Goal: Task Accomplishment & Management: Manage account settings

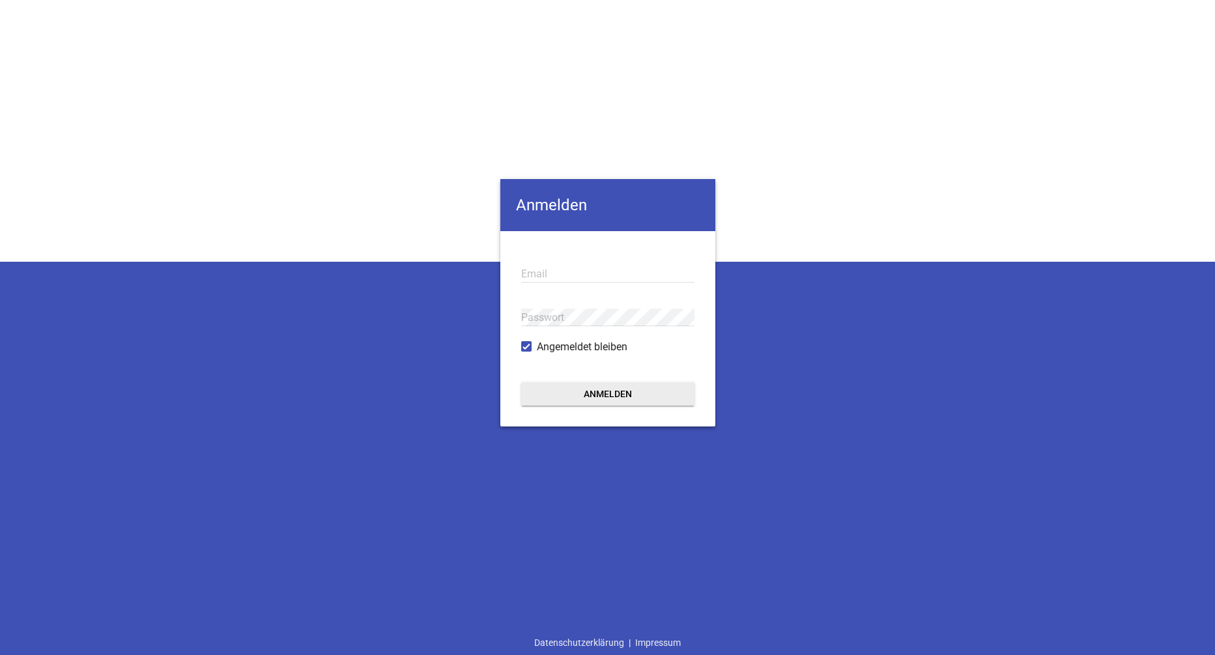
type input "claudia.reichmann@uhr-landtechnik.de"
click at [618, 389] on button "Anmelden" at bounding box center [607, 393] width 173 height 23
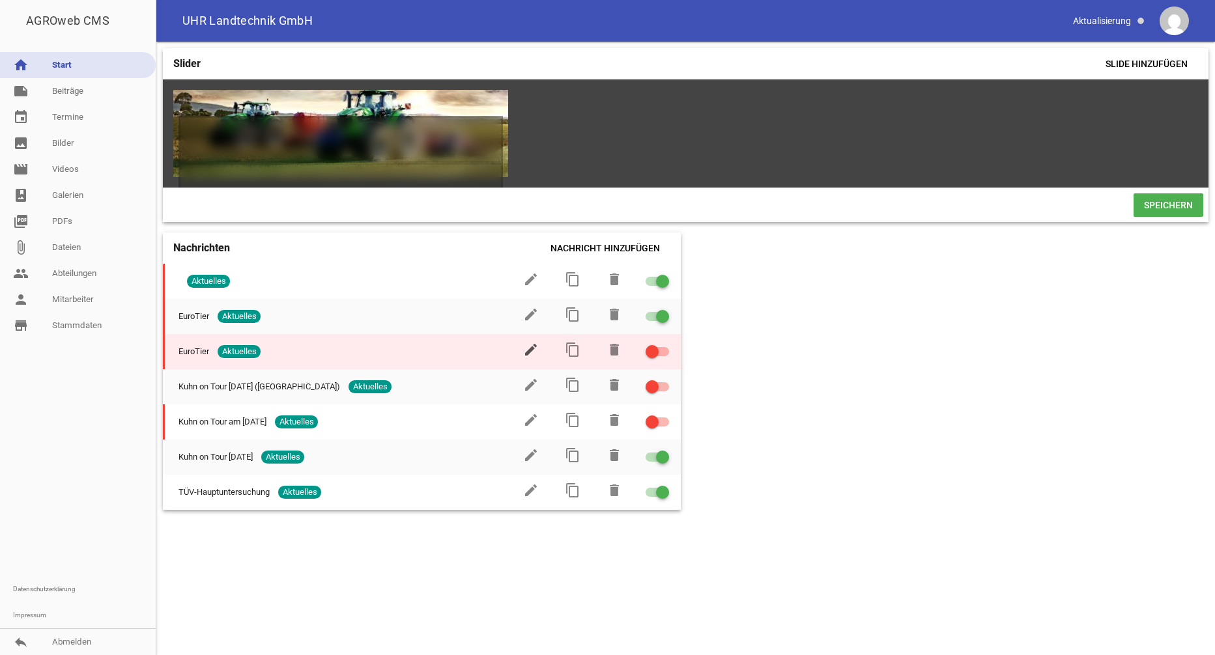
click at [533, 358] on icon "edit" at bounding box center [531, 350] width 16 height 16
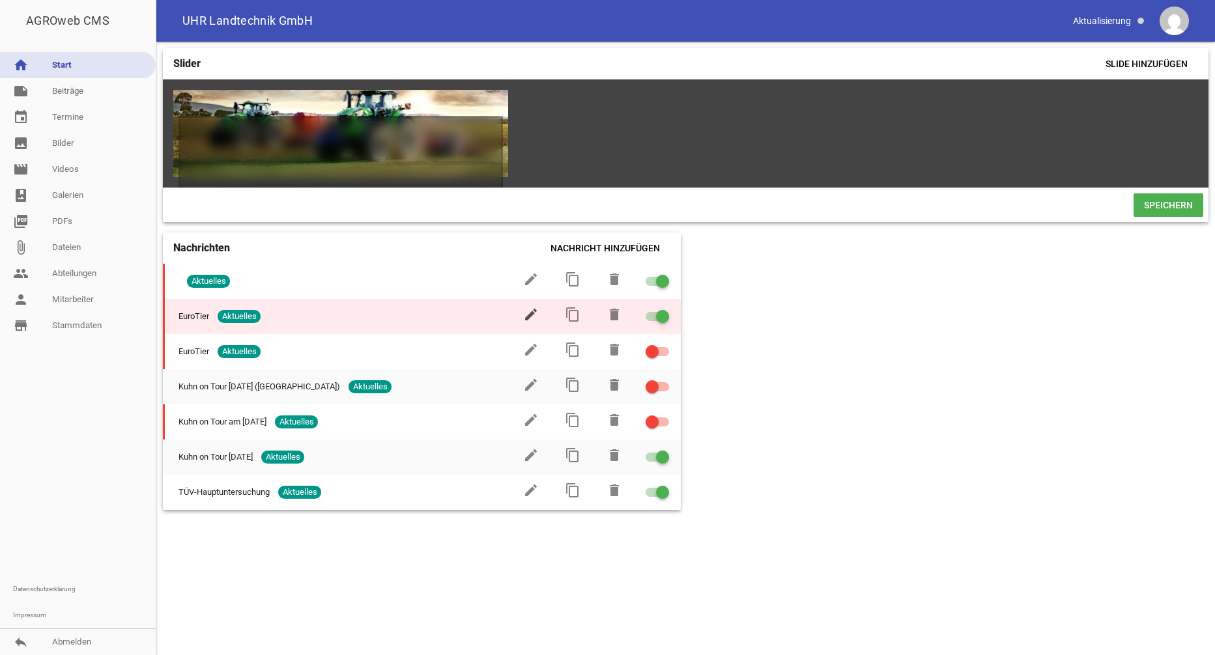
click at [532, 322] on icon "edit" at bounding box center [531, 315] width 16 height 16
click at [526, 317] on icon "edit" at bounding box center [531, 315] width 16 height 16
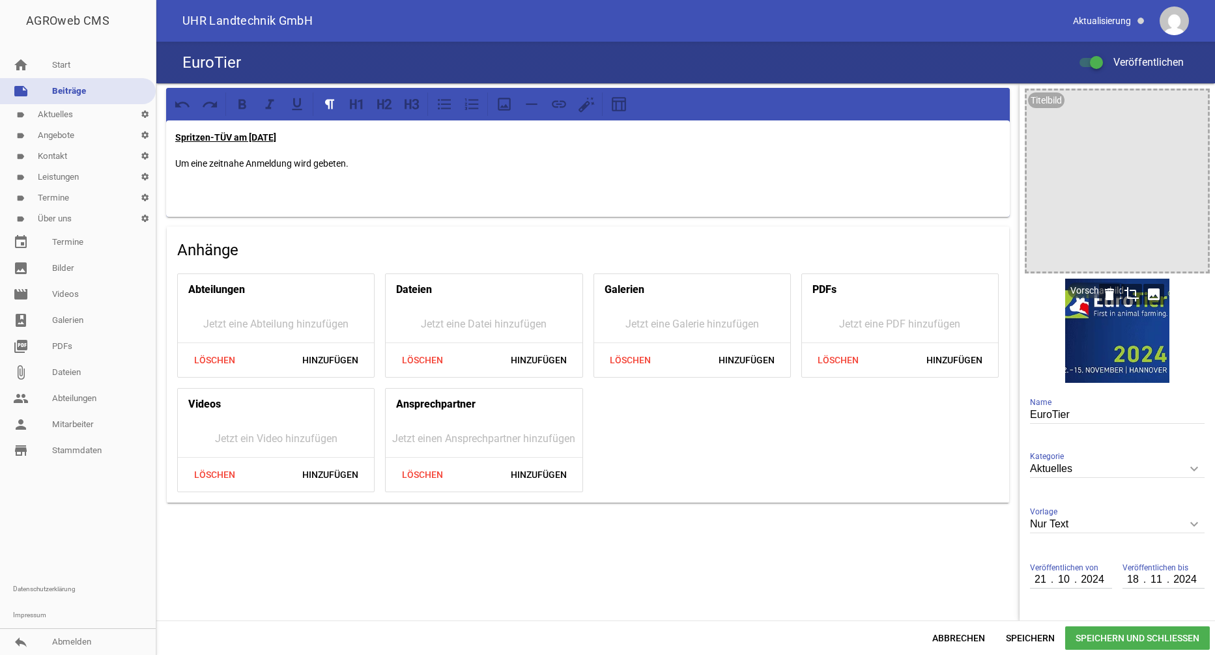
click at [1129, 312] on div at bounding box center [1117, 331] width 104 height 104
drag, startPoint x: 1105, startPoint y: 324, endPoint x: 1110, endPoint y: 301, distance: 23.4
click at [1110, 301] on icon "delete" at bounding box center [1109, 294] width 21 height 21
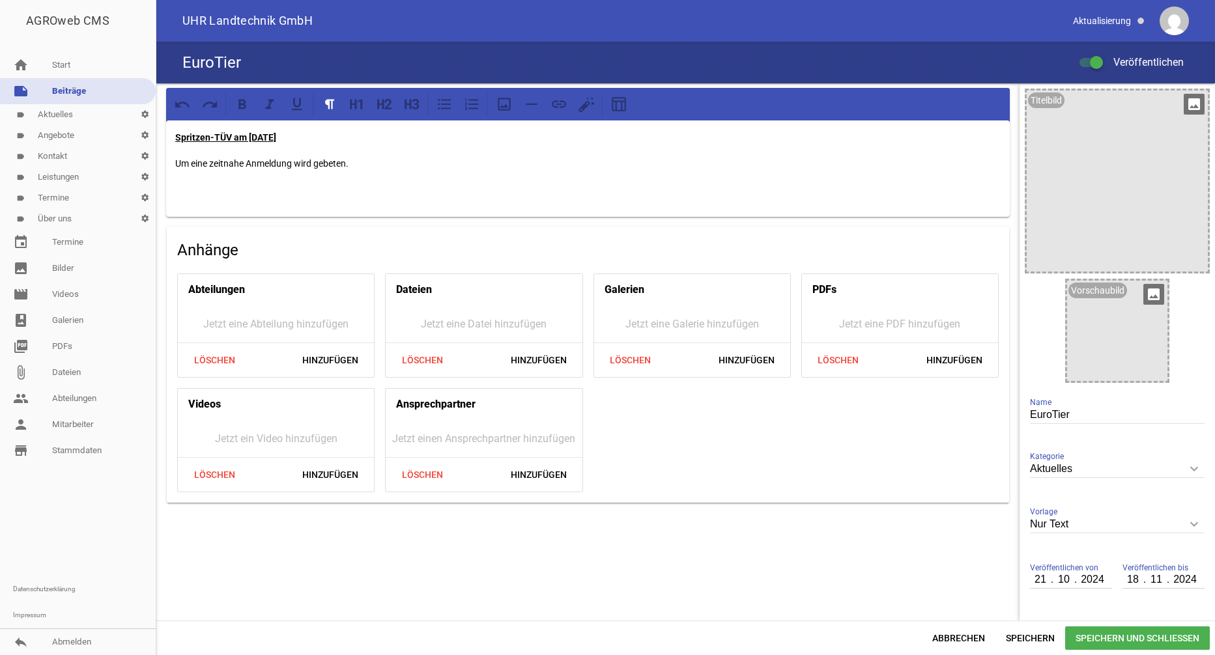
click at [1139, 137] on div at bounding box center [1117, 181] width 181 height 181
click at [63, 268] on link "image Bilder" at bounding box center [78, 268] width 156 height 26
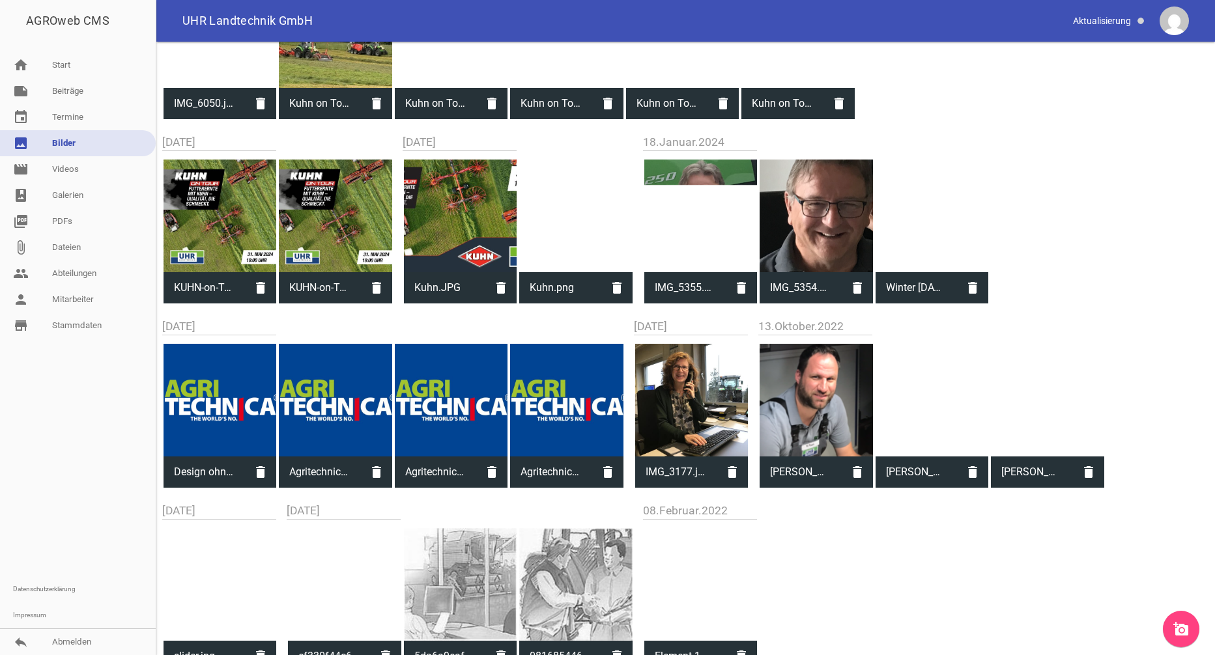
scroll to position [759, 0]
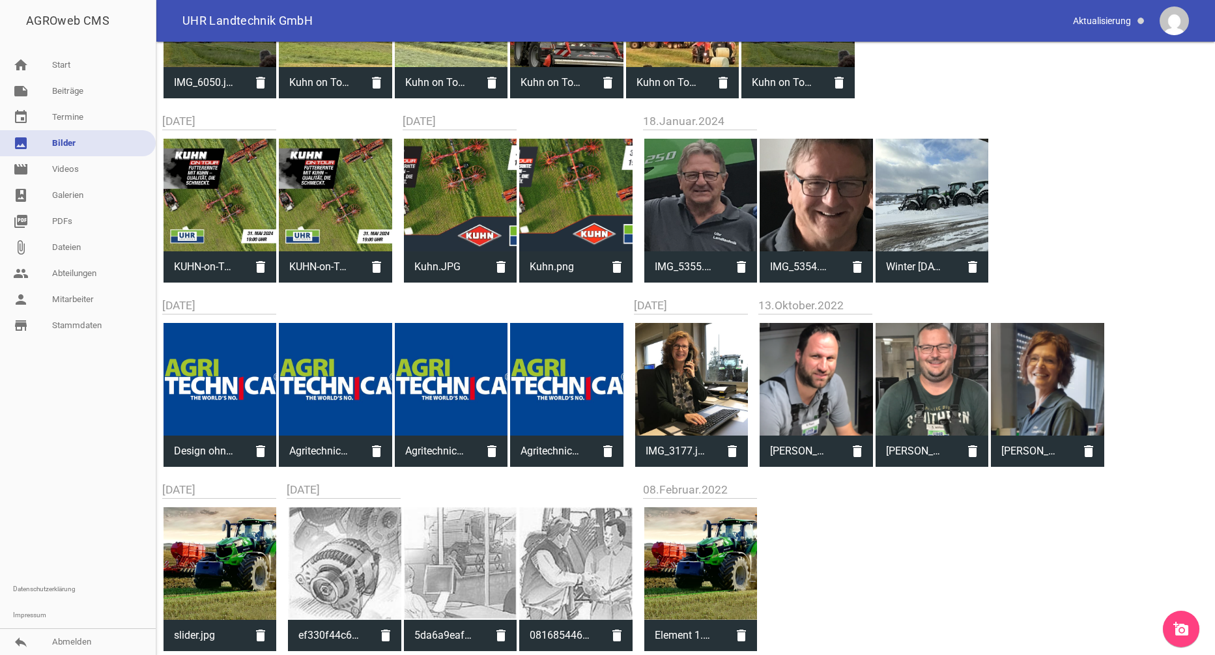
click at [59, 145] on link "image Bilder" at bounding box center [78, 143] width 156 height 26
click at [59, 144] on link "image Bilder" at bounding box center [78, 143] width 156 height 26
click at [59, 143] on link "image Bilder" at bounding box center [78, 143] width 156 height 26
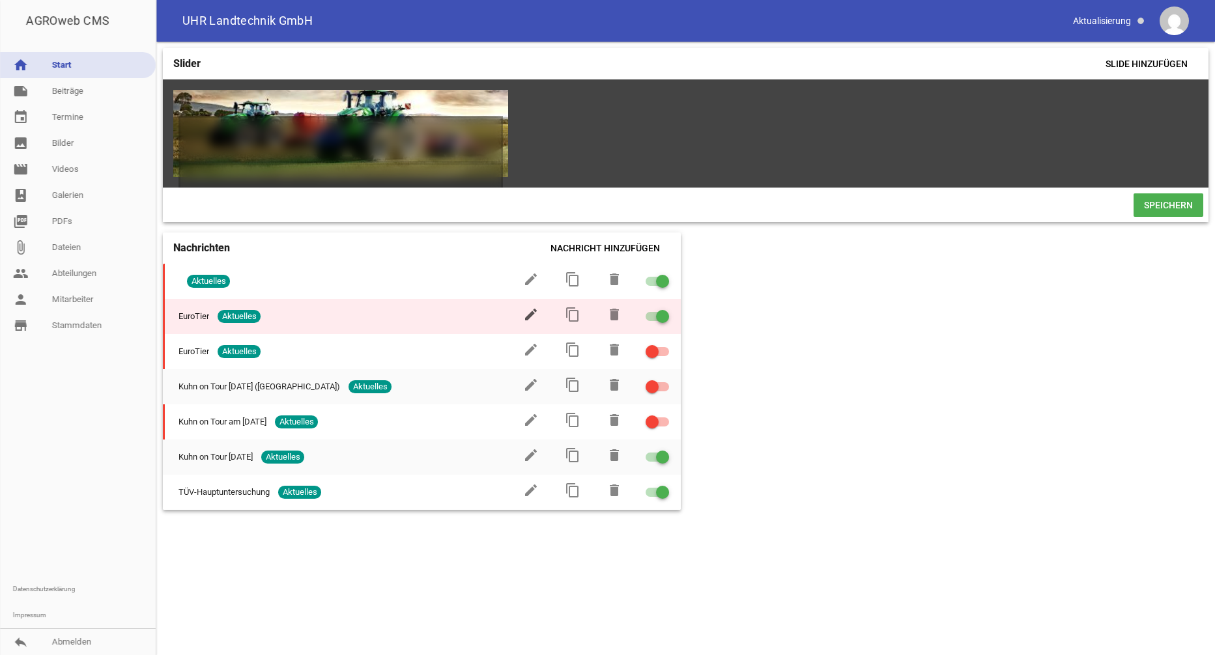
click at [525, 322] on icon "edit" at bounding box center [531, 315] width 16 height 16
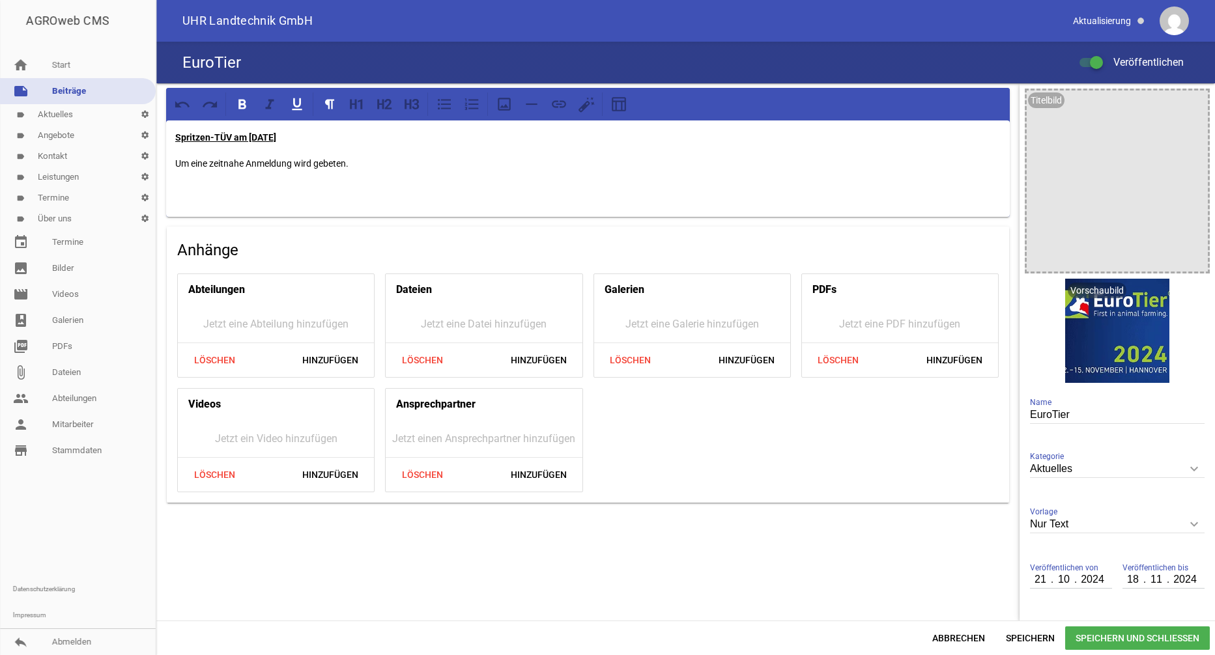
drag, startPoint x: 302, startPoint y: 134, endPoint x: 170, endPoint y: 138, distance: 132.3
click at [170, 138] on div "Spritzen-TÜV am 04.04.2025 Um eine zeitnahe Anmeldung wird gebeten." at bounding box center [588, 169] width 844 height 96
click at [1106, 241] on div at bounding box center [1117, 181] width 181 height 181
click at [1184, 104] on icon "image" at bounding box center [1194, 104] width 21 height 21
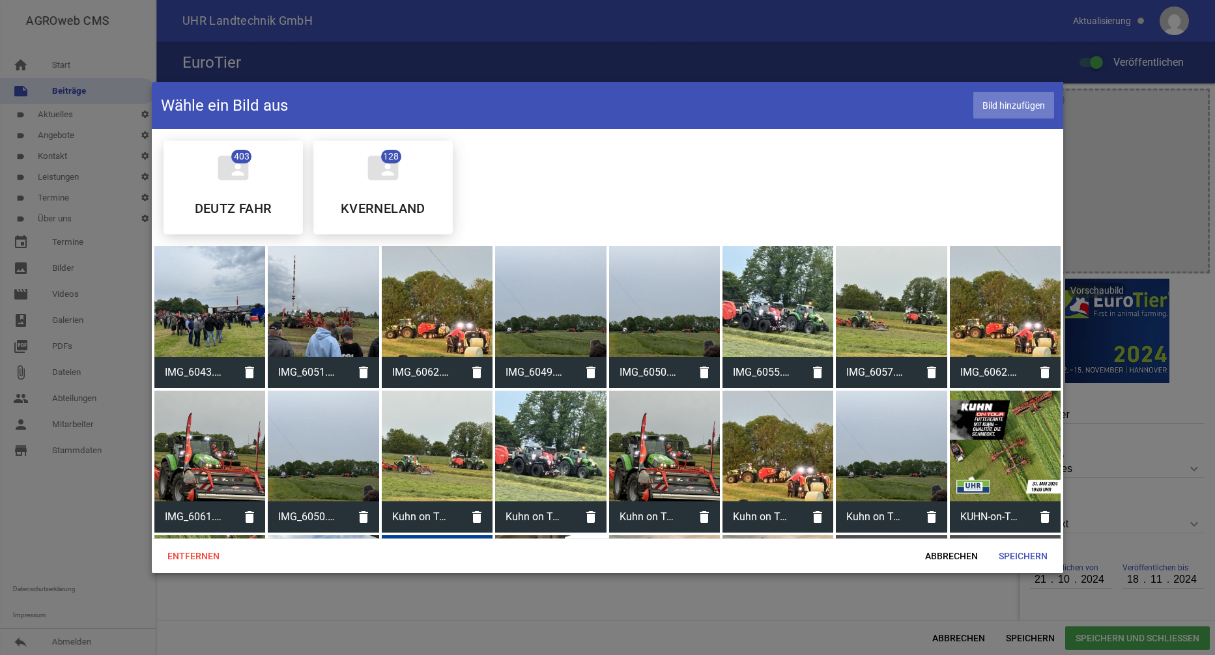
click at [1004, 109] on span "Bild hinzufügen" at bounding box center [1013, 105] width 81 height 27
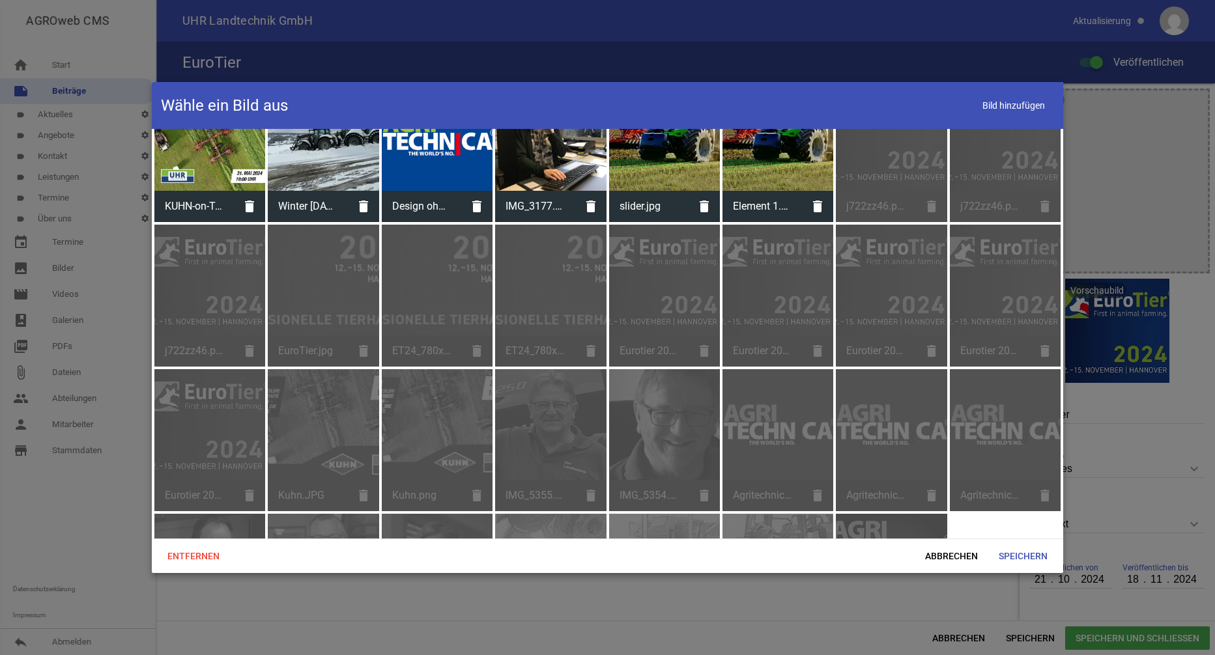
scroll to position [571, 0]
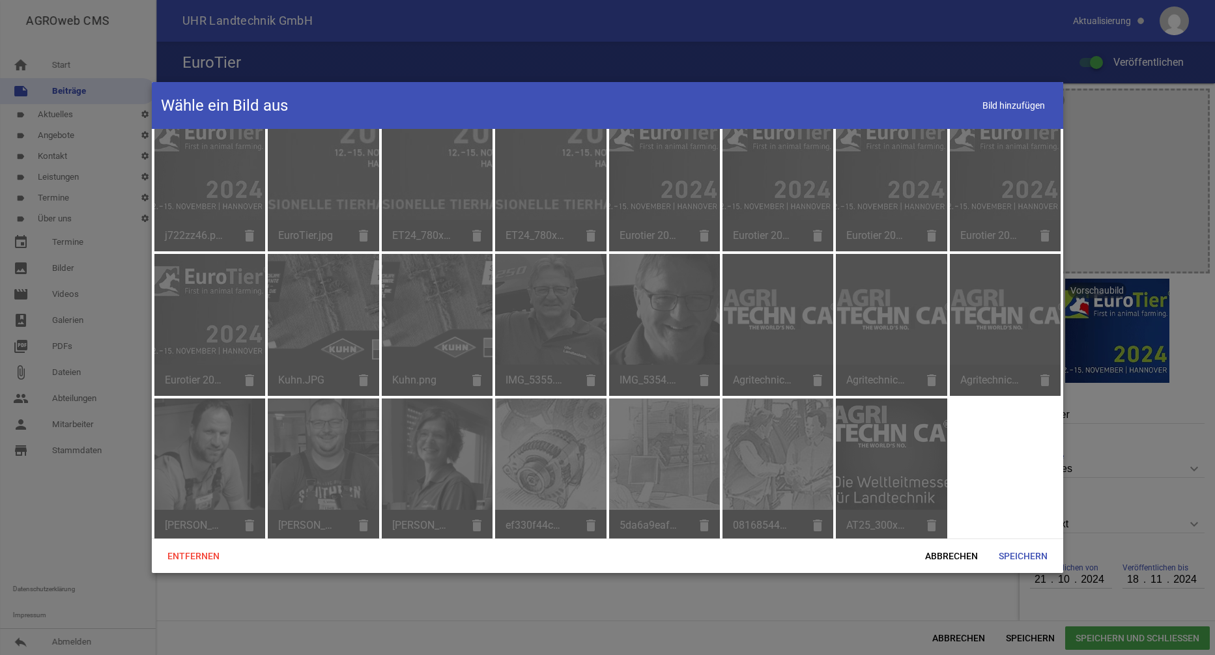
click at [885, 462] on div "AT25_300x250_anim_2S_DE.gif delete" at bounding box center [891, 470] width 111 height 142
click at [902, 474] on div "AT25_300x250_anim_2S_DE.gif delete" at bounding box center [891, 470] width 111 height 142
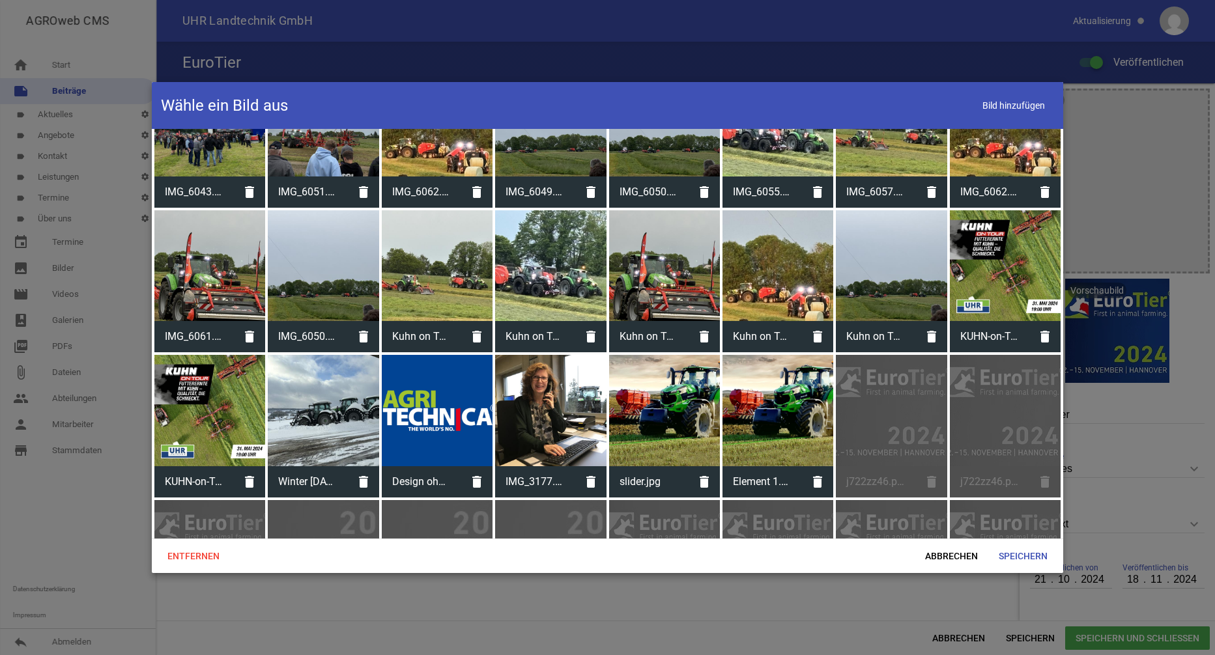
scroll to position [0, 0]
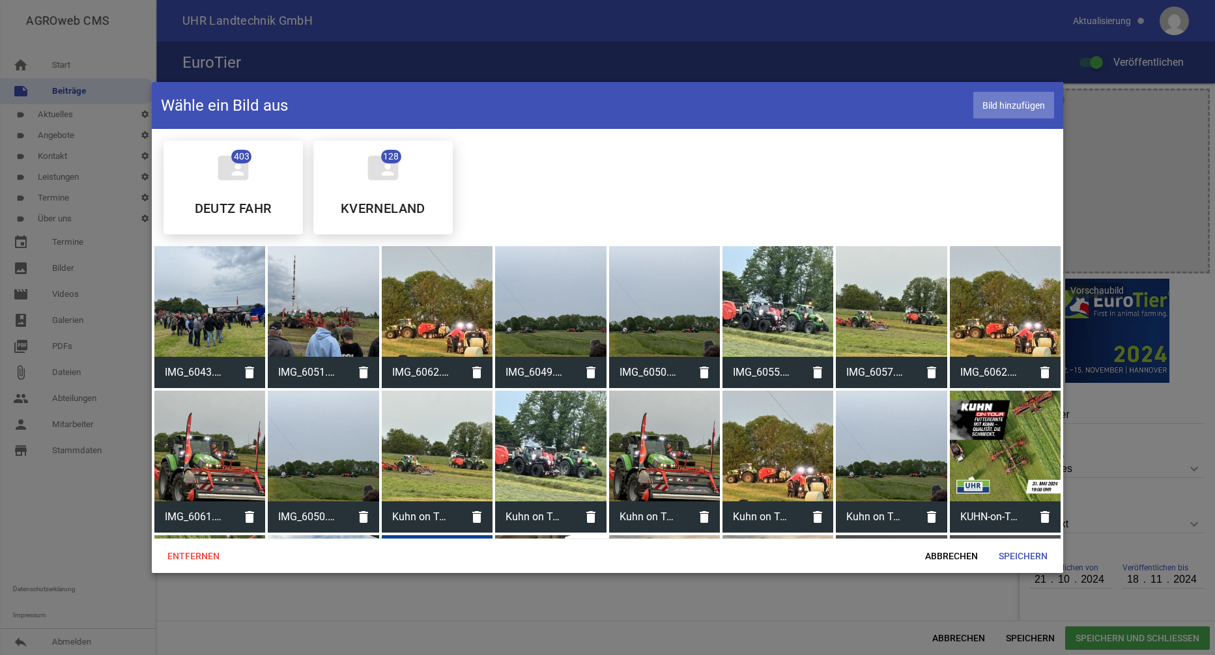
click at [995, 102] on span "Bild hinzufügen" at bounding box center [1013, 105] width 81 height 27
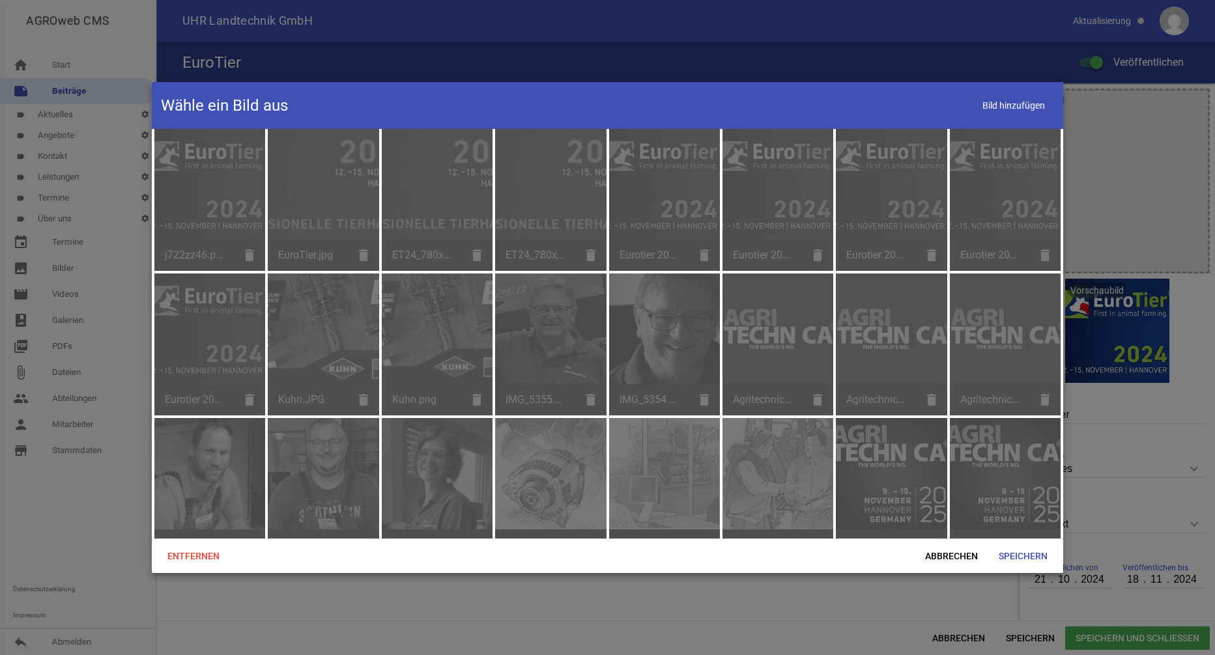
scroll to position [571, 0]
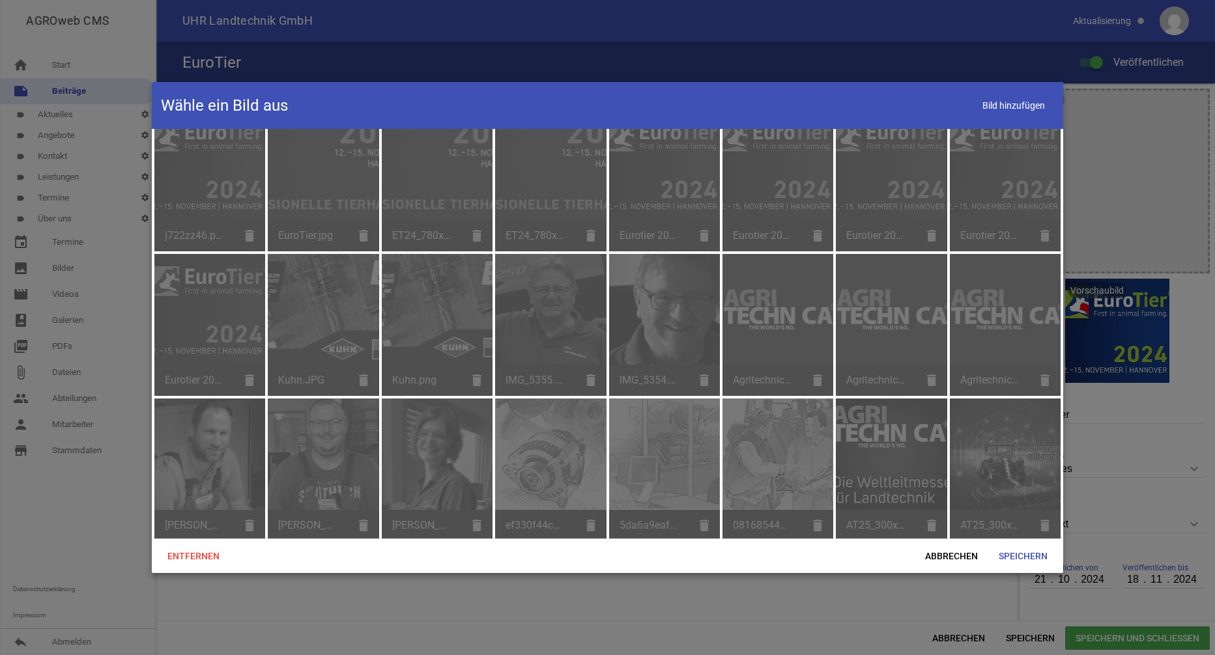
click at [1006, 442] on div "AT25_300x250_anim_3S_EN.gif delete" at bounding box center [1005, 470] width 111 height 142
click at [1016, 556] on span "Speichern" at bounding box center [1023, 556] width 70 height 23
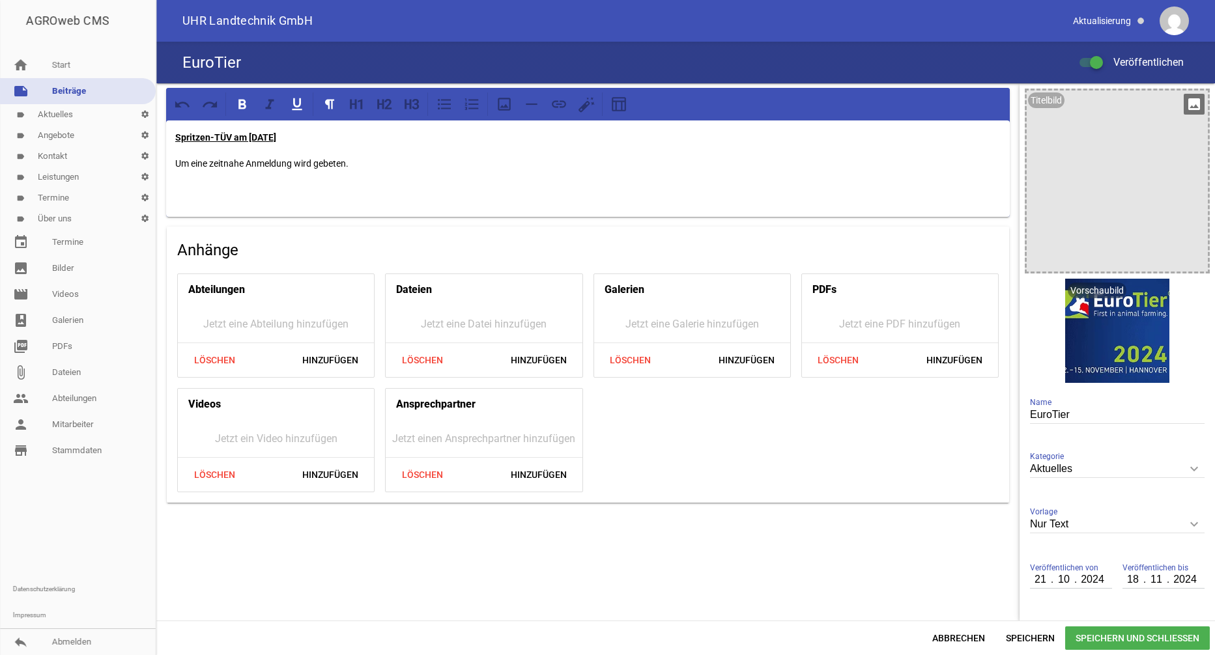
click at [1066, 107] on div at bounding box center [1117, 181] width 181 height 181
click at [1190, 100] on icon "image" at bounding box center [1194, 104] width 21 height 21
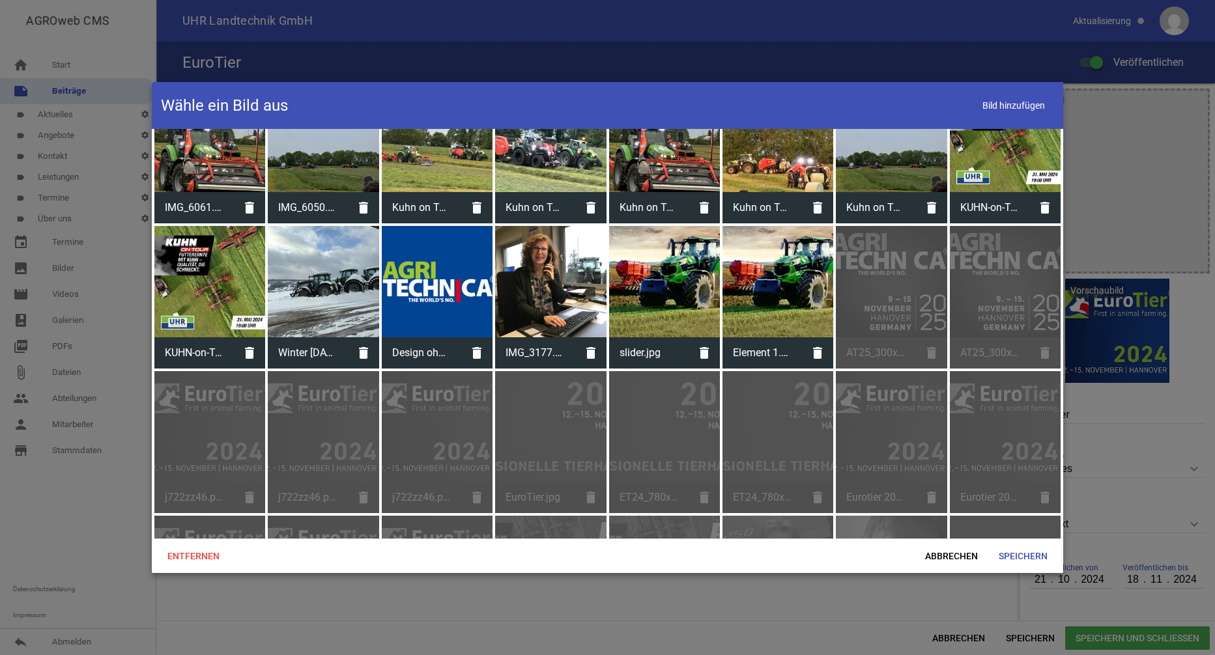
scroll to position [180, 0]
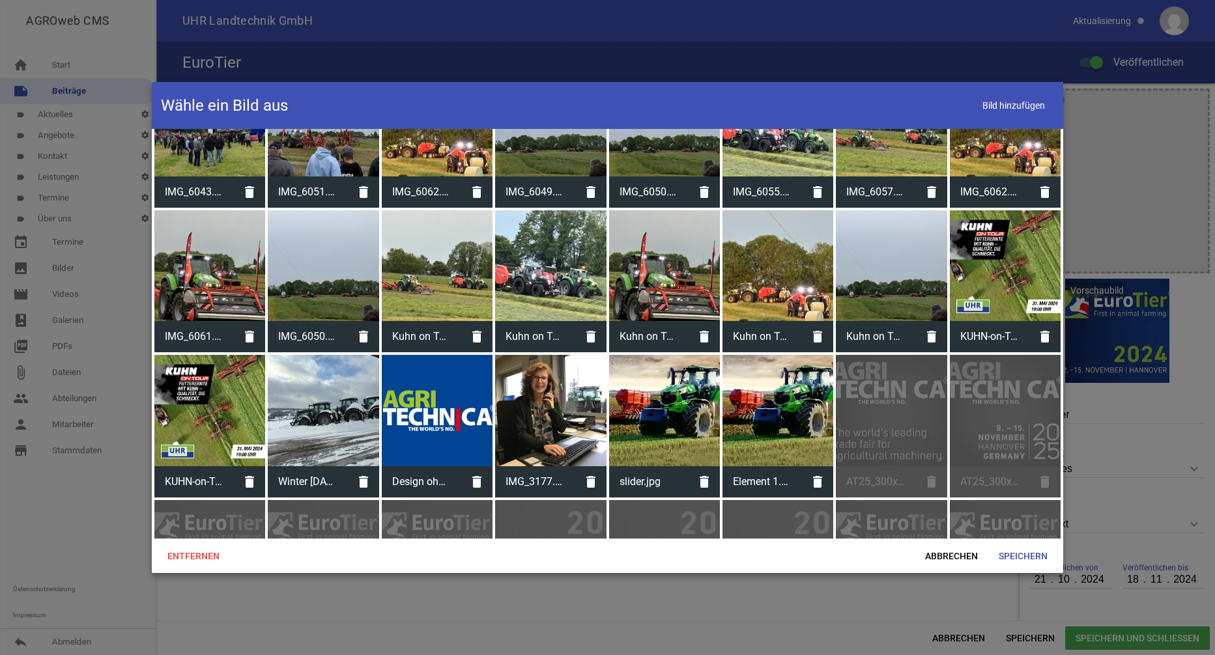
click at [430, 421] on div at bounding box center [437, 410] width 111 height 111
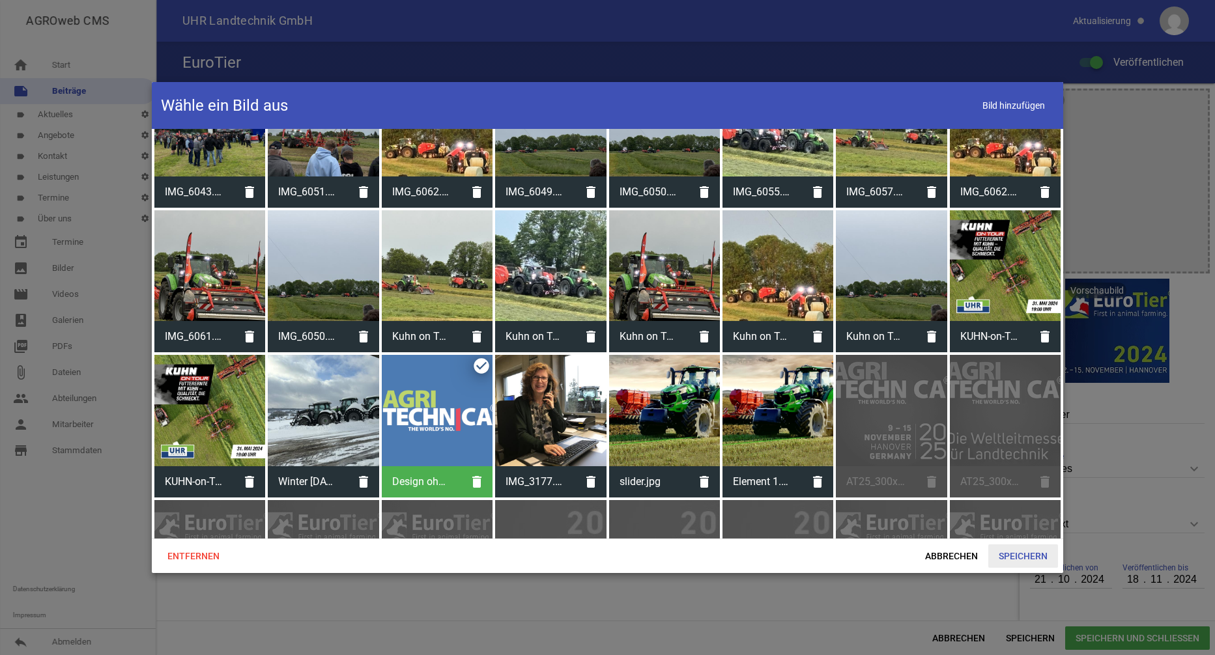
drag, startPoint x: 1015, startPoint y: 555, endPoint x: 975, endPoint y: 558, distance: 40.5
click at [1014, 555] on span "Speichern" at bounding box center [1023, 556] width 70 height 23
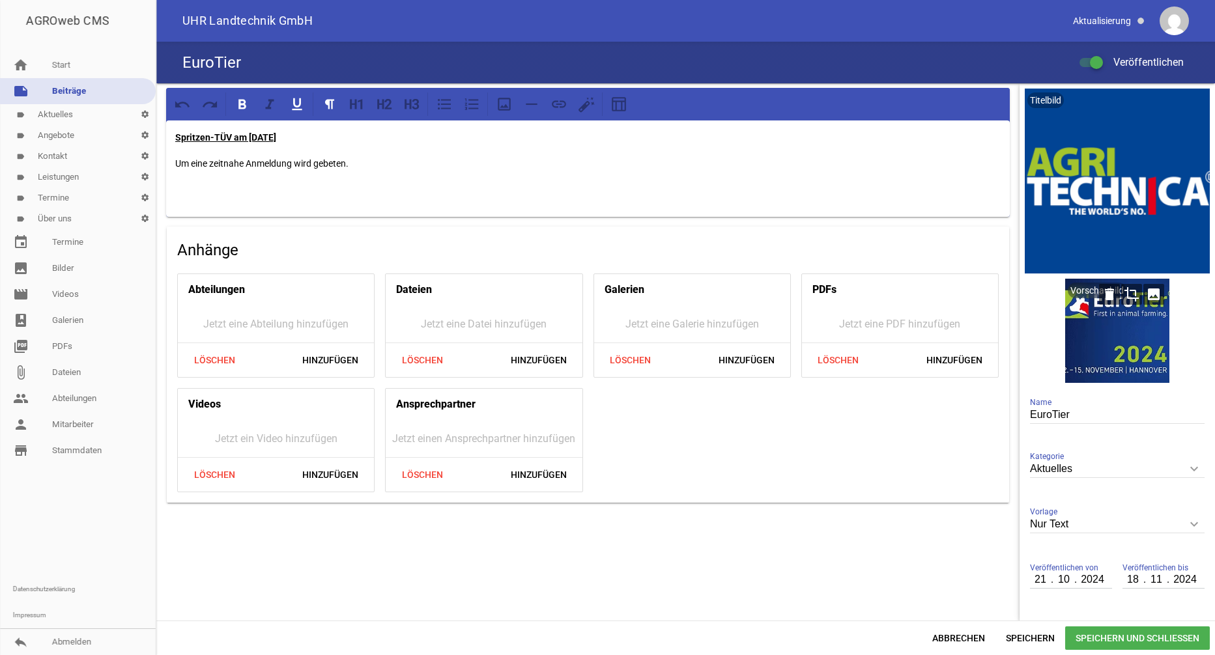
click at [1099, 315] on div at bounding box center [1117, 331] width 104 height 104
click at [1106, 297] on icon "delete" at bounding box center [1109, 294] width 21 height 21
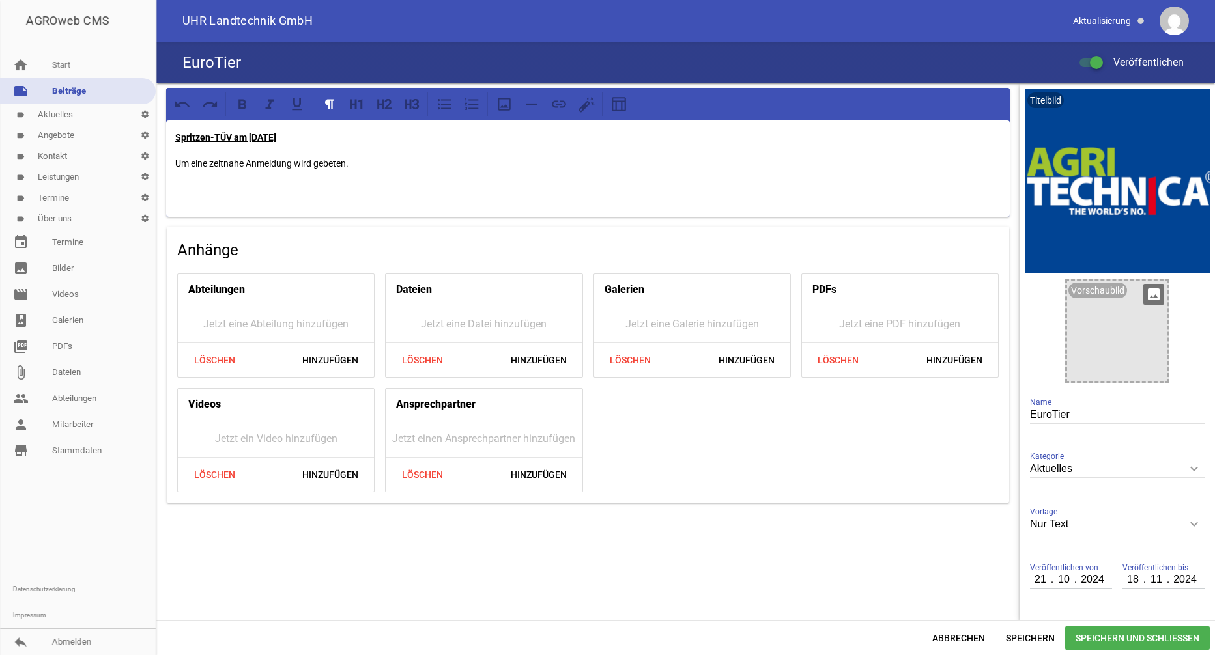
click at [767, 163] on p "Um eine zeitnahe Anmeldung wird gebeten." at bounding box center [587, 164] width 825 height 16
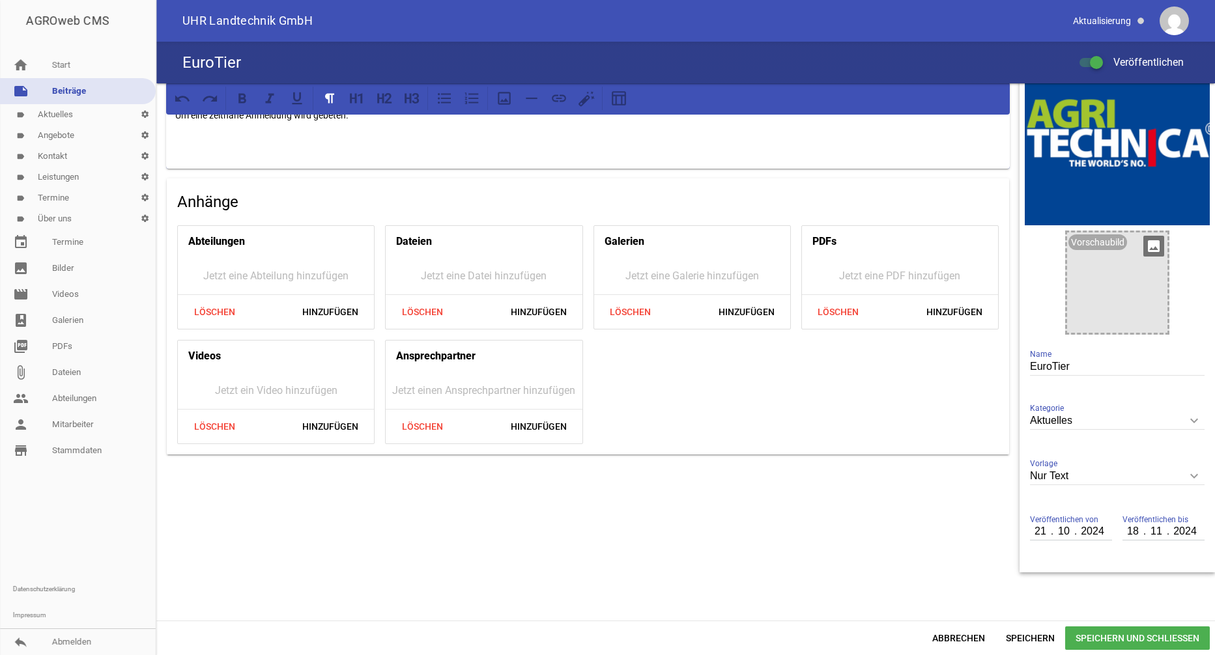
scroll to position [0, 0]
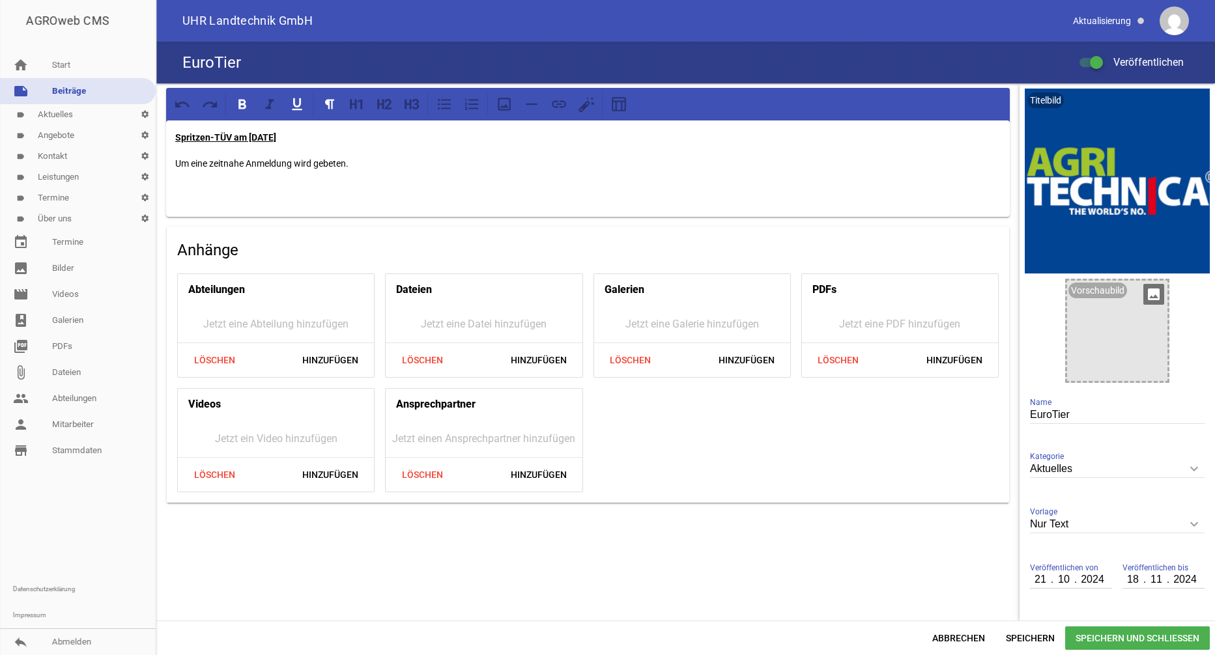
drag, startPoint x: 314, startPoint y: 139, endPoint x: 170, endPoint y: 141, distance: 144.0
click at [170, 141] on div "Spritzen-TÜV am 04.04.2025 Um eine zeitnahe Anmeldung wird gebeten." at bounding box center [588, 169] width 844 height 96
drag, startPoint x: 365, startPoint y: 169, endPoint x: 168, endPoint y: 154, distance: 197.3
click at [167, 156] on div "AGRI TECHNICA vom 09. bis 15.11.2025 Um eine zeitnahe Anmeldung wird gebeten." at bounding box center [588, 169] width 844 height 96
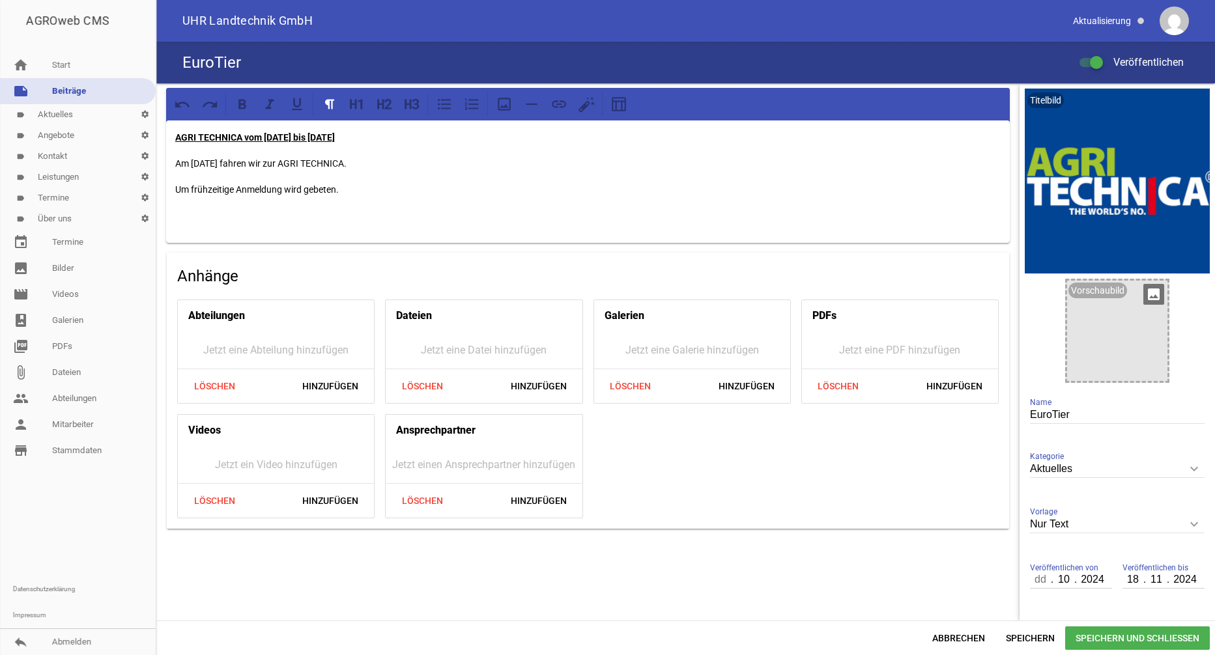
type input "21"
type input "31"
type input "12"
drag, startPoint x: 1064, startPoint y: 571, endPoint x: 1052, endPoint y: 583, distance: 17.0
click at [1063, 574] on span "Veröffentlichen von" at bounding box center [1064, 568] width 68 height 13
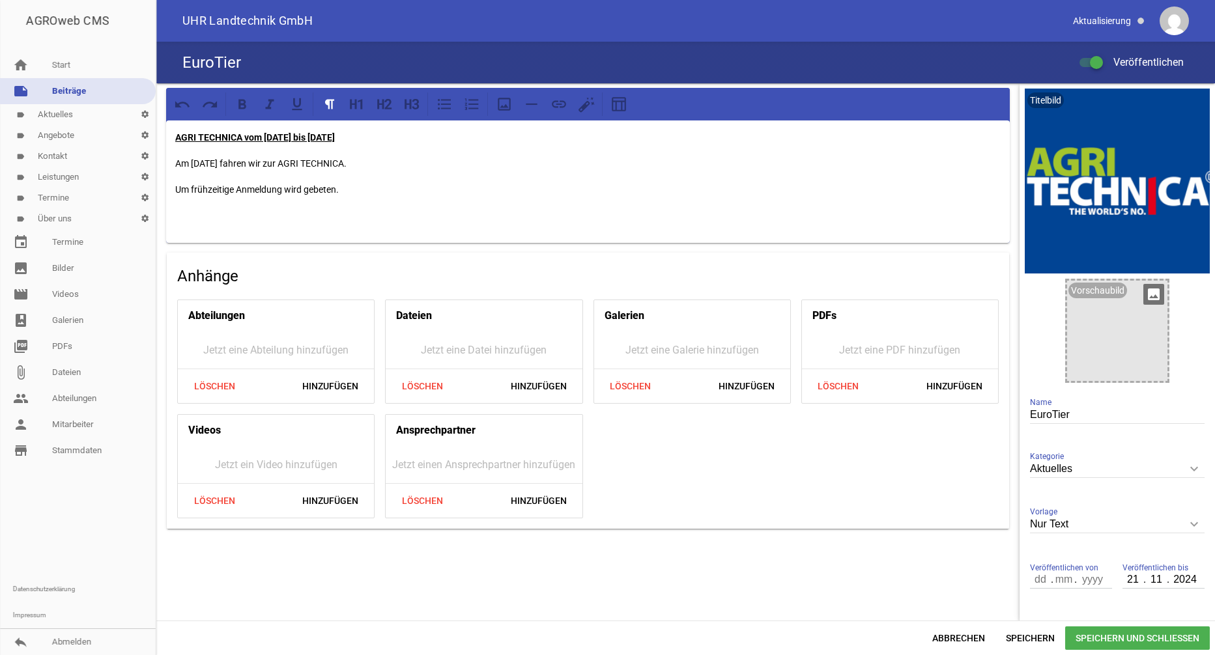
type input "12"
click at [285, 158] on p "Am 12.11.2025 fahren wir zur AGRI TECHNICA." at bounding box center [587, 164] width 825 height 16
click at [355, 192] on p "Um frühzeitige Anmeldung wird gebeten." at bounding box center [587, 190] width 825 height 16
click at [1128, 642] on span "Speichern und Schließen" at bounding box center [1137, 638] width 145 height 23
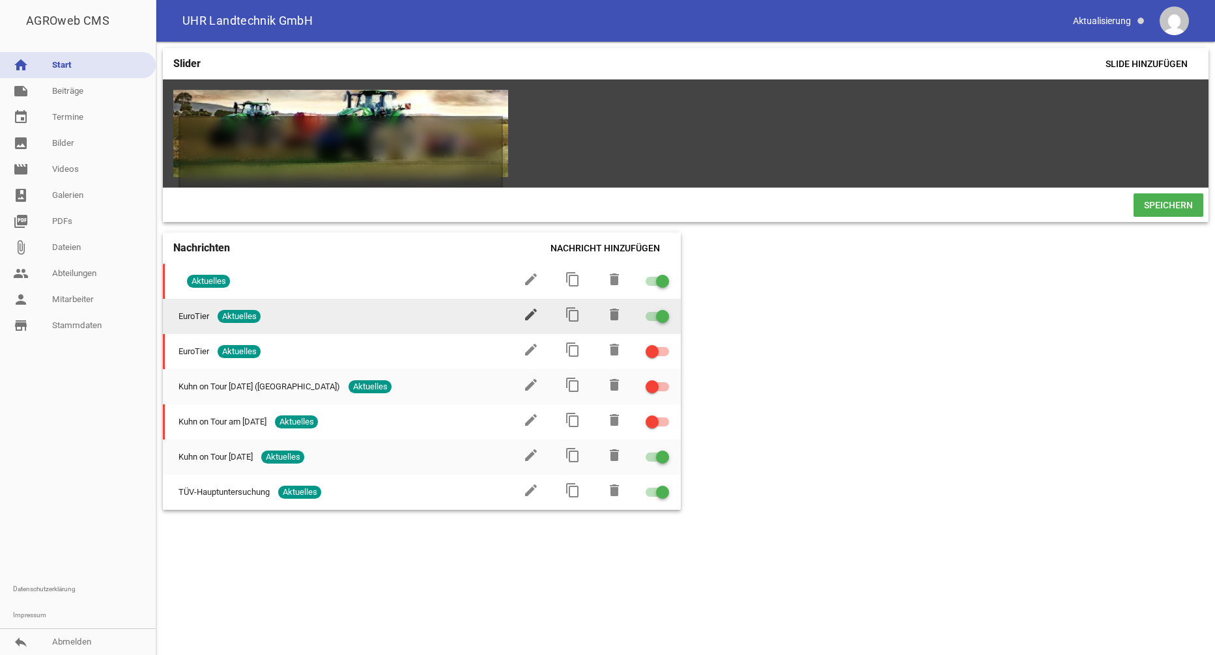
click at [530, 320] on icon "edit" at bounding box center [531, 315] width 16 height 16
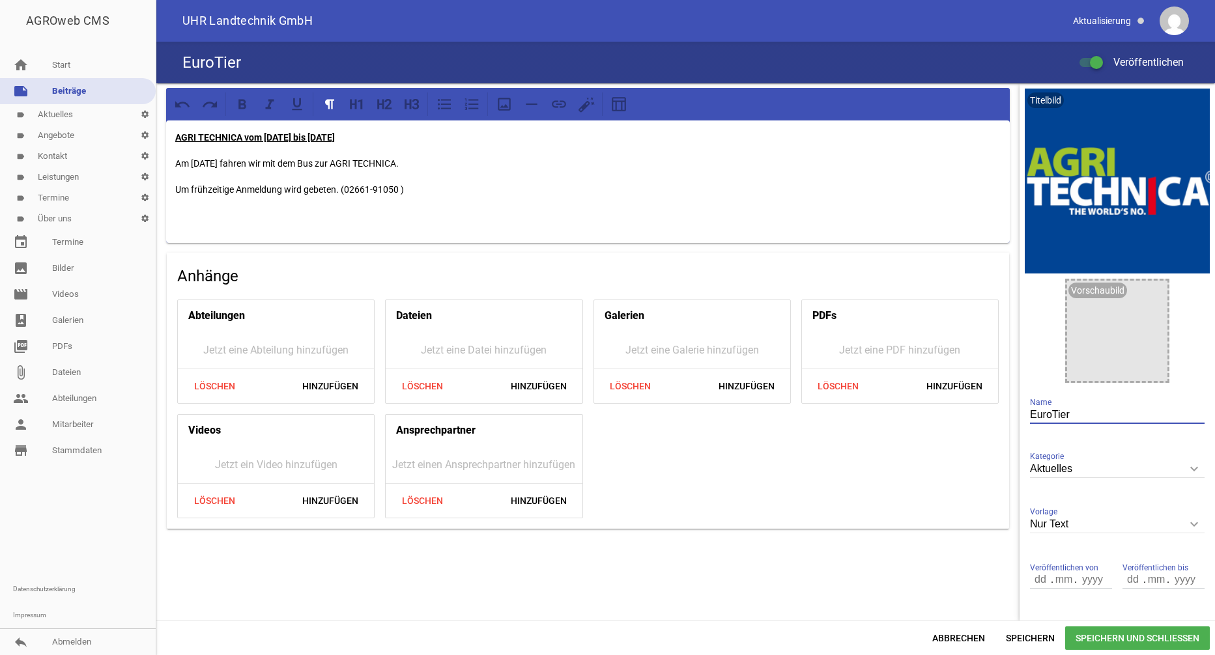
drag, startPoint x: 1069, startPoint y: 412, endPoint x: 937, endPoint y: 423, distance: 132.1
click at [935, 423] on div "AGRI TECHNICA vom 09. bis 15.11.2025 Am 12.11.2025 fahren wir mit dem Bus zur A…" at bounding box center [685, 351] width 1059 height 537
click at [1123, 639] on span "Speichern und Schließen" at bounding box center [1137, 638] width 145 height 23
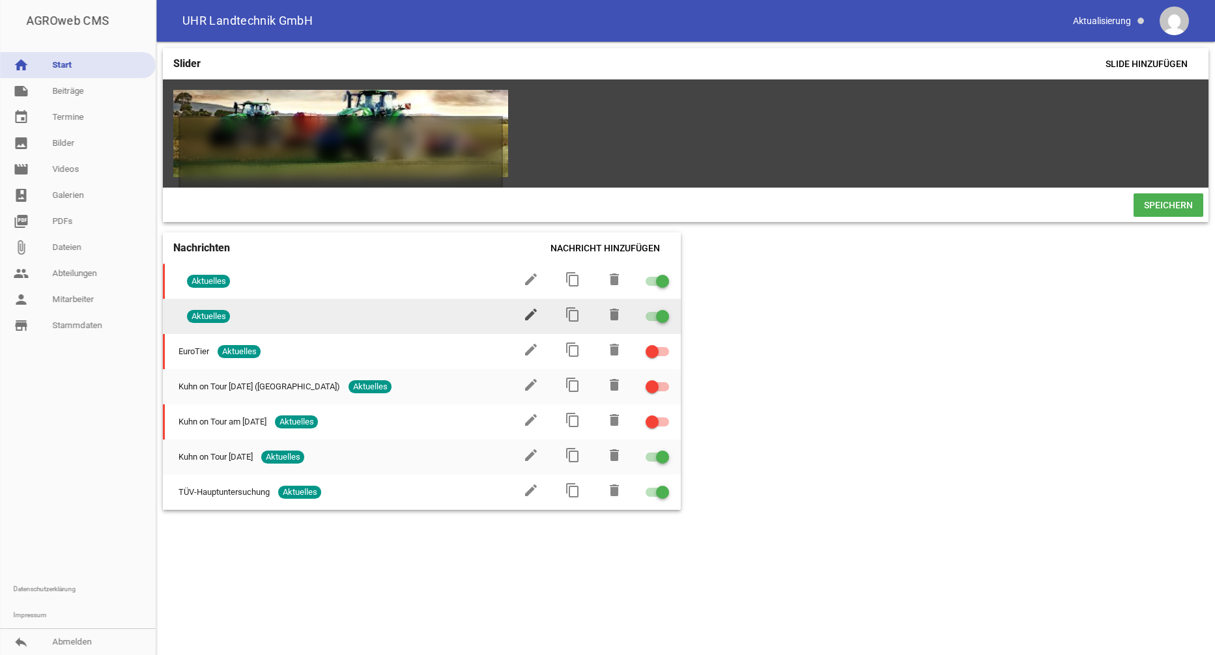
click at [530, 319] on icon "edit" at bounding box center [531, 315] width 16 height 16
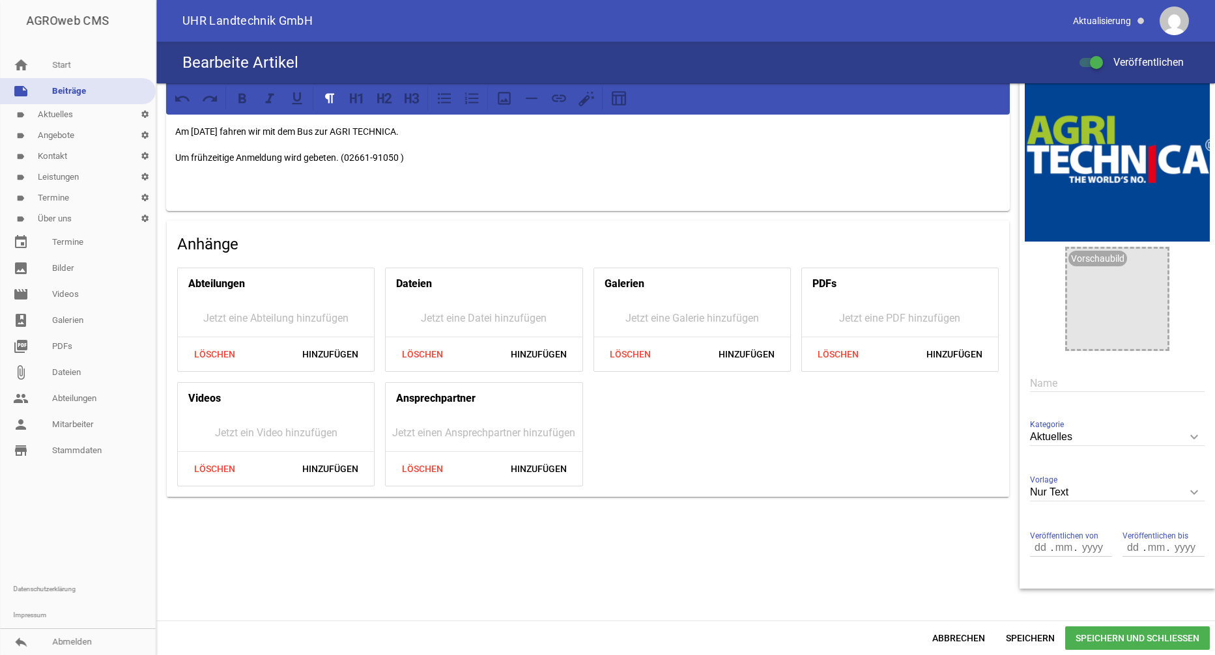
scroll to position [48, 0]
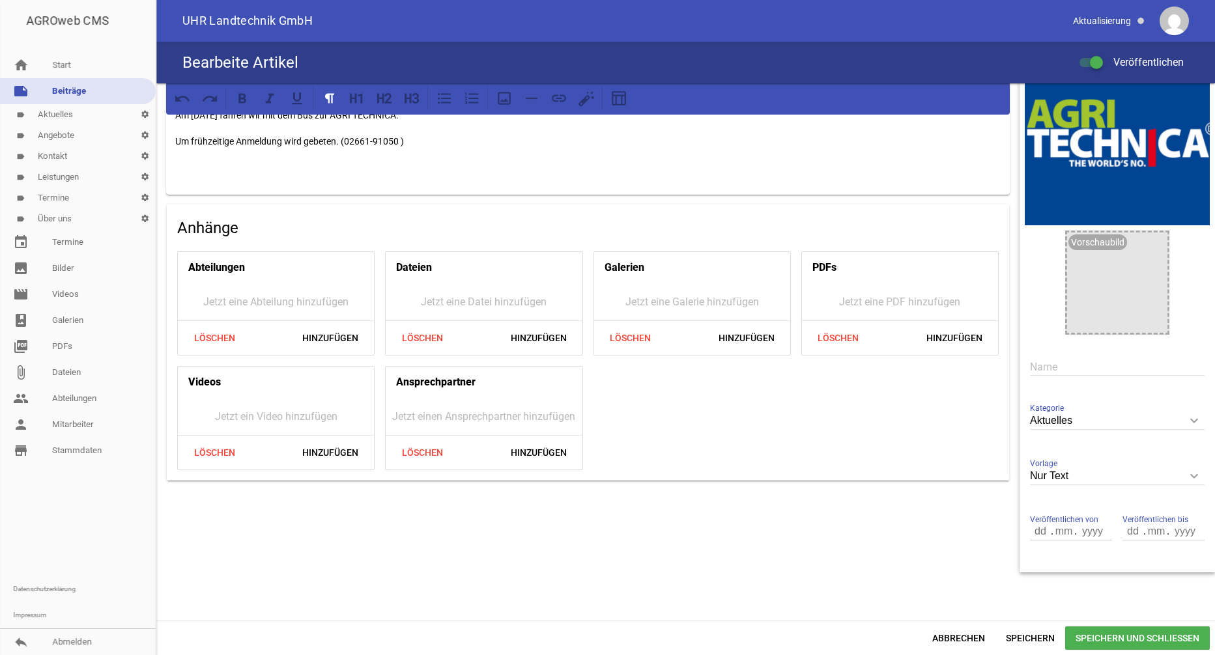
drag, startPoint x: 1098, startPoint y: 528, endPoint x: 1029, endPoint y: 524, distance: 68.6
click at [1020, 519] on div "Titelbild delete crop image Vorschaubild image Name Aktuelles keyboard_arrow_do…" at bounding box center [1117, 299] width 195 height 529
drag, startPoint x: 1026, startPoint y: 530, endPoint x: 1089, endPoint y: 522, distance: 63.0
click at [1089, 522] on div "Veröffentlichen von . ." at bounding box center [1071, 532] width 82 height 44
drag, startPoint x: 1027, startPoint y: 531, endPoint x: 1052, endPoint y: 530, distance: 25.4
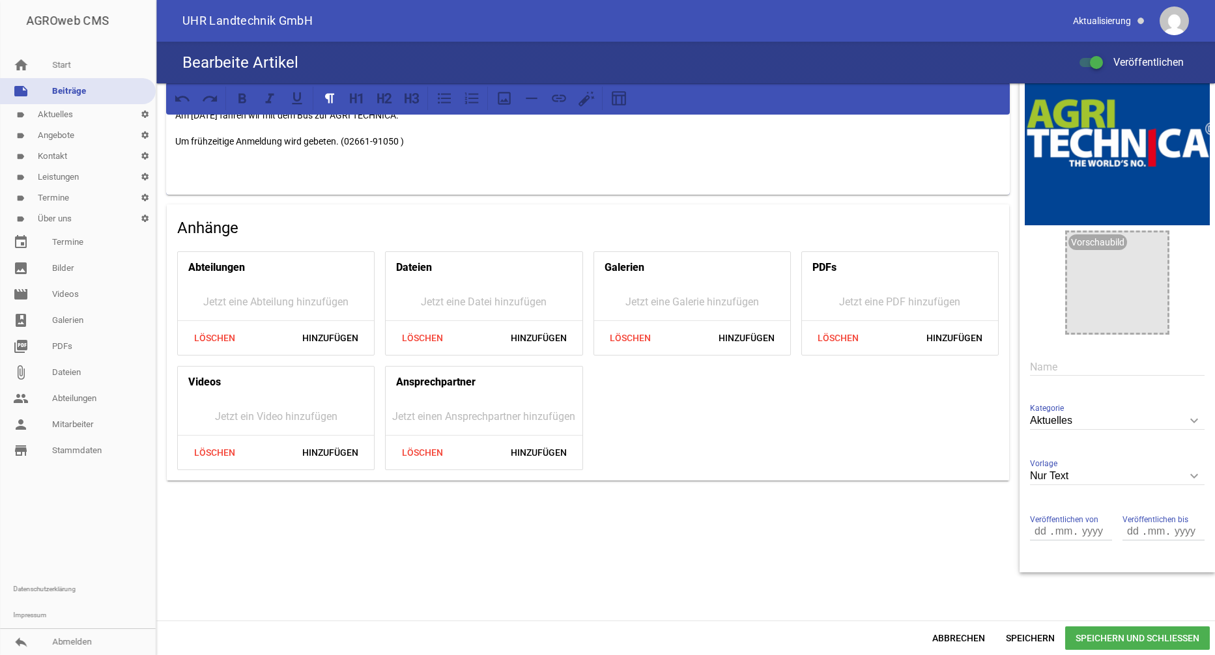
click at [1030, 531] on input "number" at bounding box center [1041, 531] width 22 height 17
type input "05"
type input ".0"
type input "9"
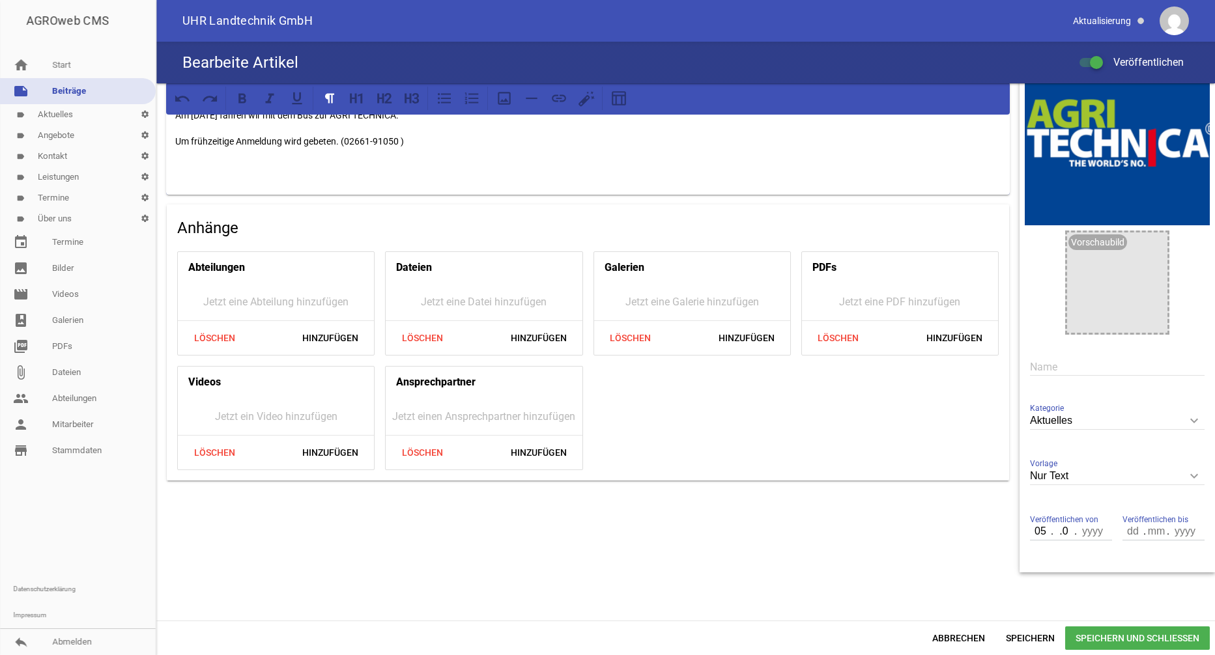
click at [1052, 532] on input ".0" at bounding box center [1063, 531] width 23 height 17
type input "09"
type input "2025"
drag, startPoint x: 1117, startPoint y: 532, endPoint x: 1148, endPoint y: 532, distance: 31.3
click at [1148, 532] on div ". ." at bounding box center [1163, 532] width 82 height 18
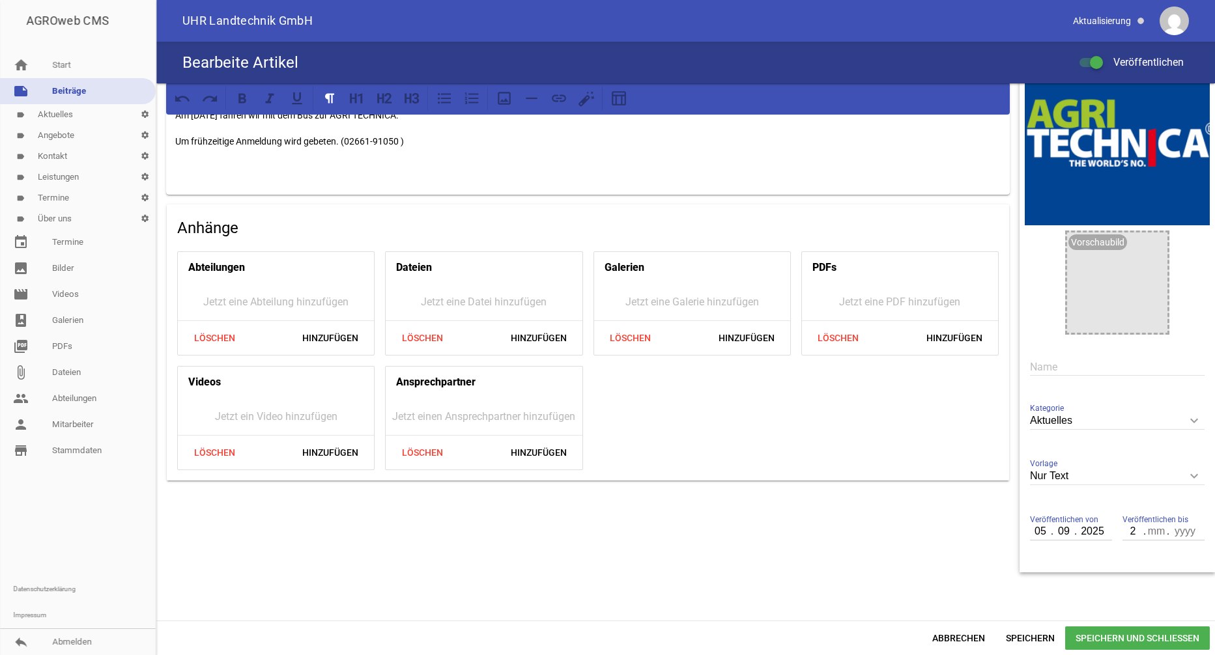
type input "25"
type input "11"
type input "2025"
click at [1186, 640] on span "Speichern und Schließen" at bounding box center [1137, 638] width 145 height 23
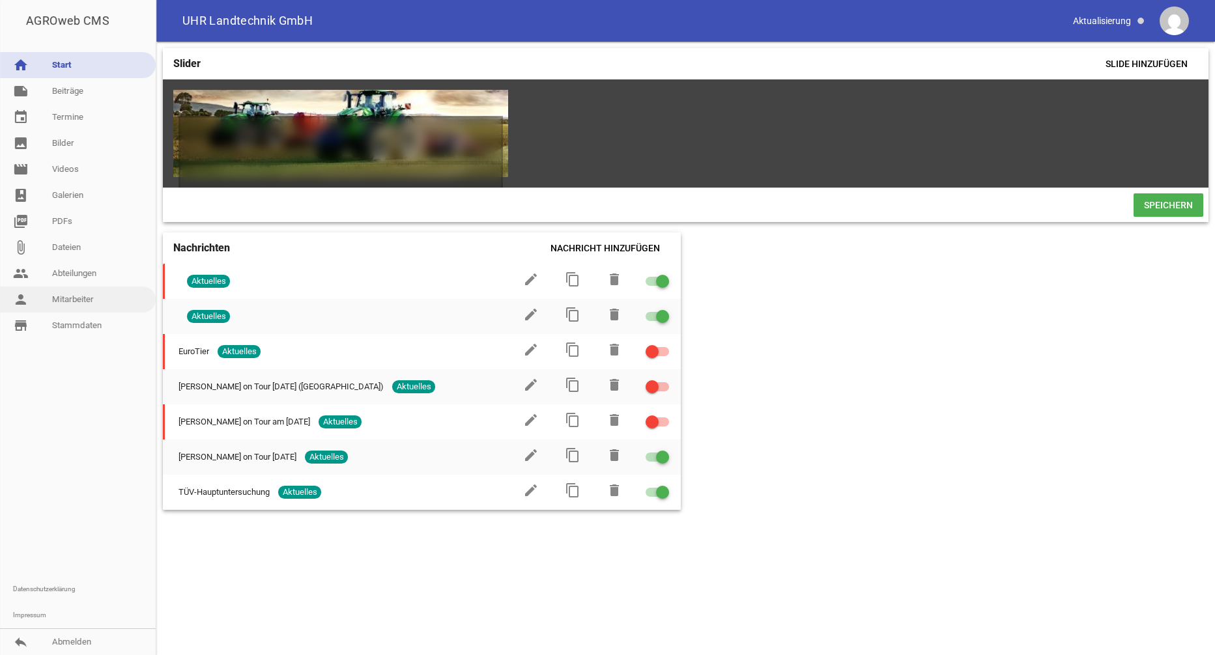
click at [70, 301] on link "person Mitarbeiter" at bounding box center [78, 300] width 156 height 26
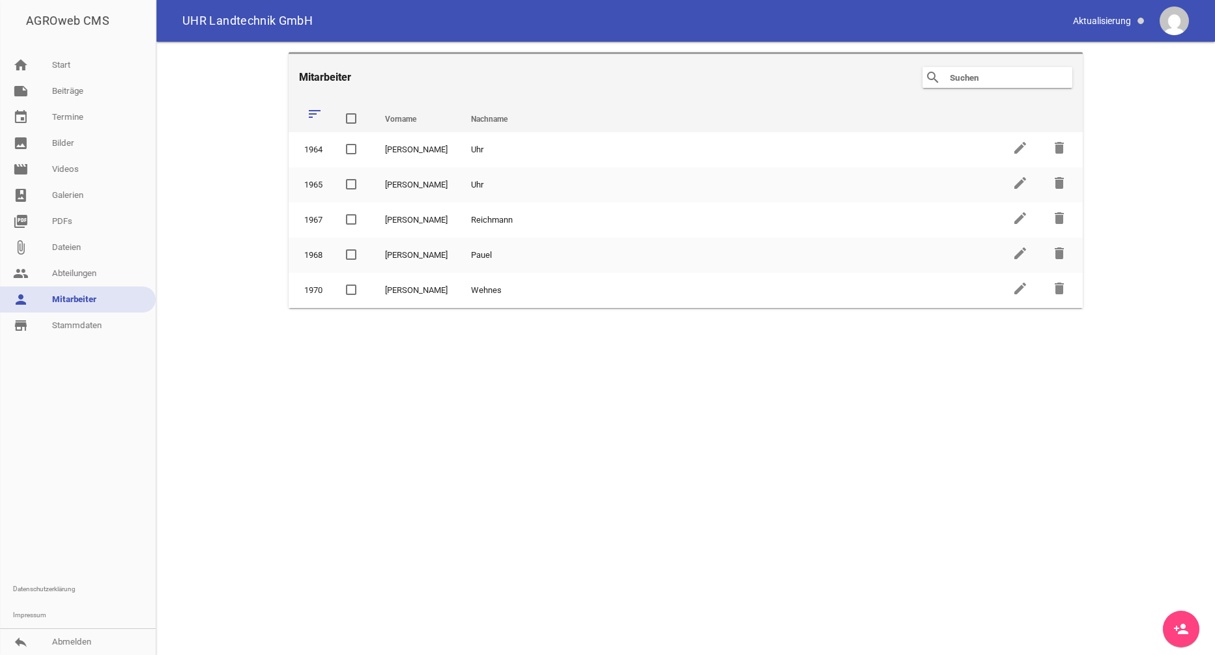
click at [1184, 627] on icon "person_add" at bounding box center [1181, 629] width 16 height 16
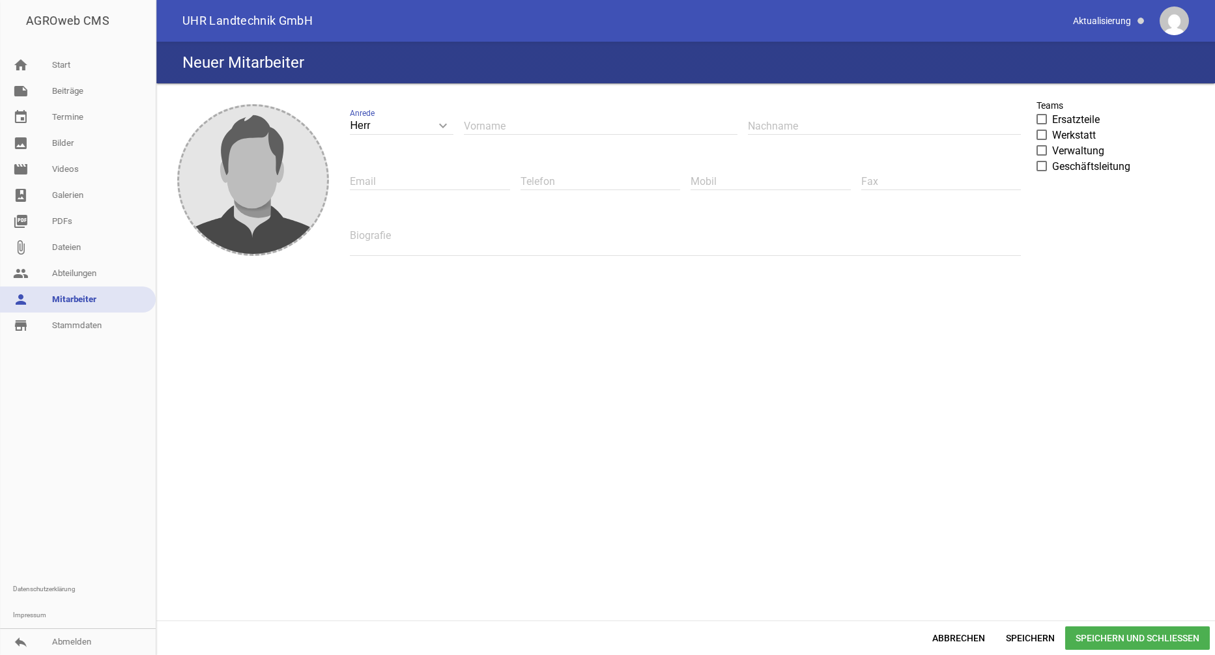
click at [444, 125] on icon "keyboard_arrow_down" at bounding box center [443, 125] width 21 height 21
click at [444, 125] on input "Herr" at bounding box center [401, 126] width 103 height 18
click at [386, 180] on li "Frau" at bounding box center [401, 186] width 103 height 31
type input "Frau"
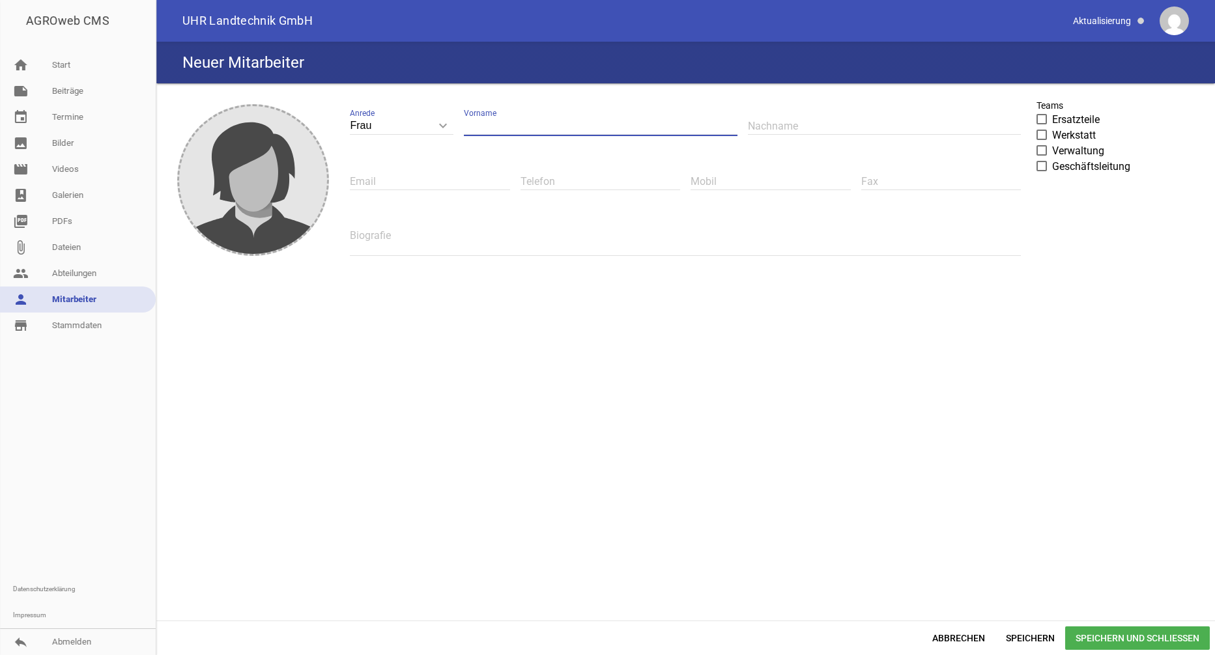
click at [507, 126] on input "text" at bounding box center [601, 126] width 274 height 18
type input "[PERSON_NAME]"
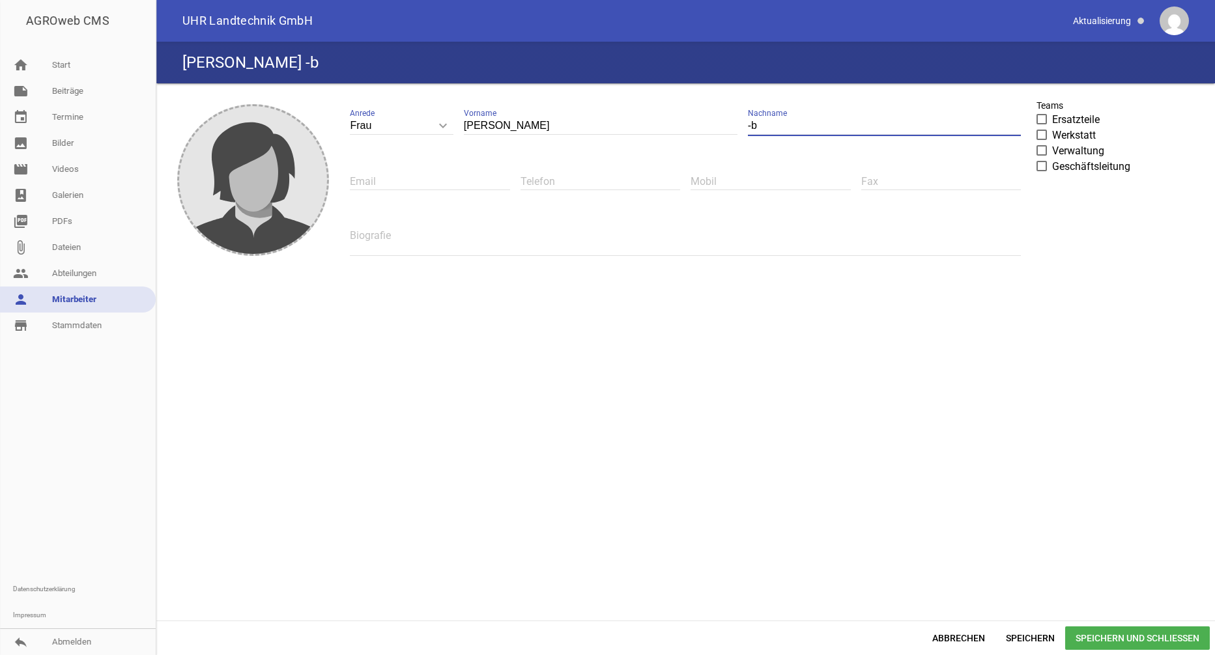
type input "-"
type input "Becker"
click at [1041, 151] on span at bounding box center [1042, 151] width 8 height 8
click at [1052, 143] on input "Verwaltung" at bounding box center [1052, 143] width 0 height 0
click at [399, 178] on input "text" at bounding box center [430, 182] width 160 height 18
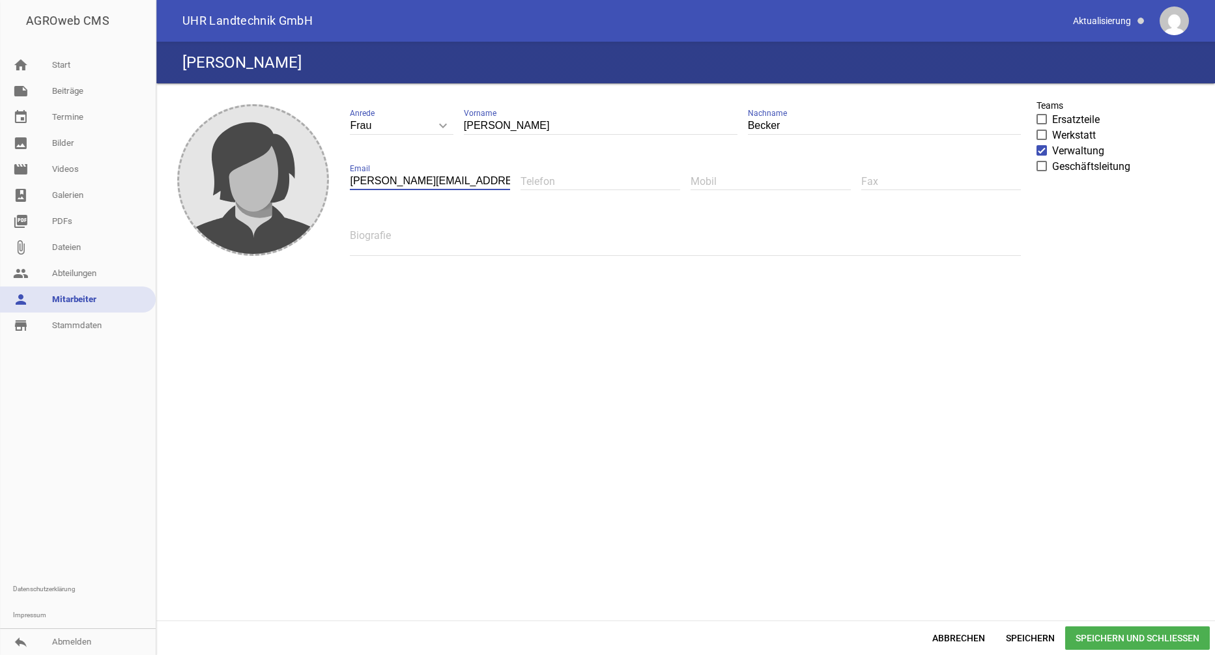
scroll to position [0, 5]
type input "[PERSON_NAME][EMAIL_ADDRESS][PERSON_NAME][DOMAIN_NAME]"
type input "02661-91050"
click at [1111, 639] on span "Speichern und Schließen" at bounding box center [1137, 638] width 145 height 23
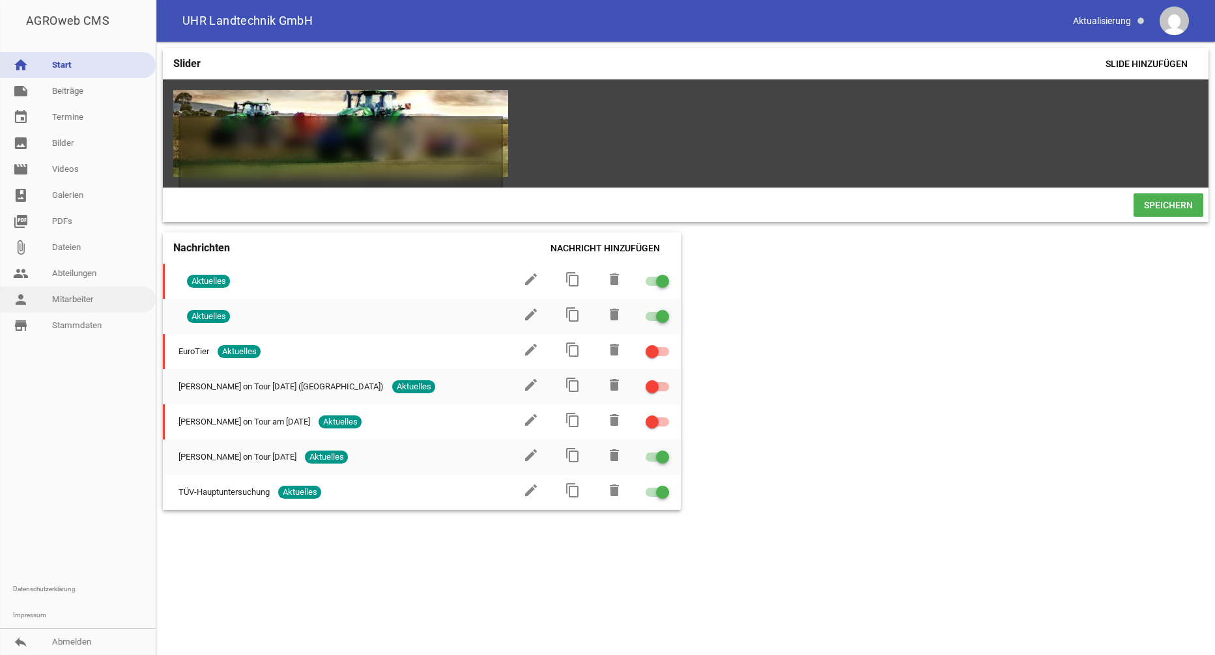
click at [82, 306] on link "person Mitarbeiter" at bounding box center [78, 300] width 156 height 26
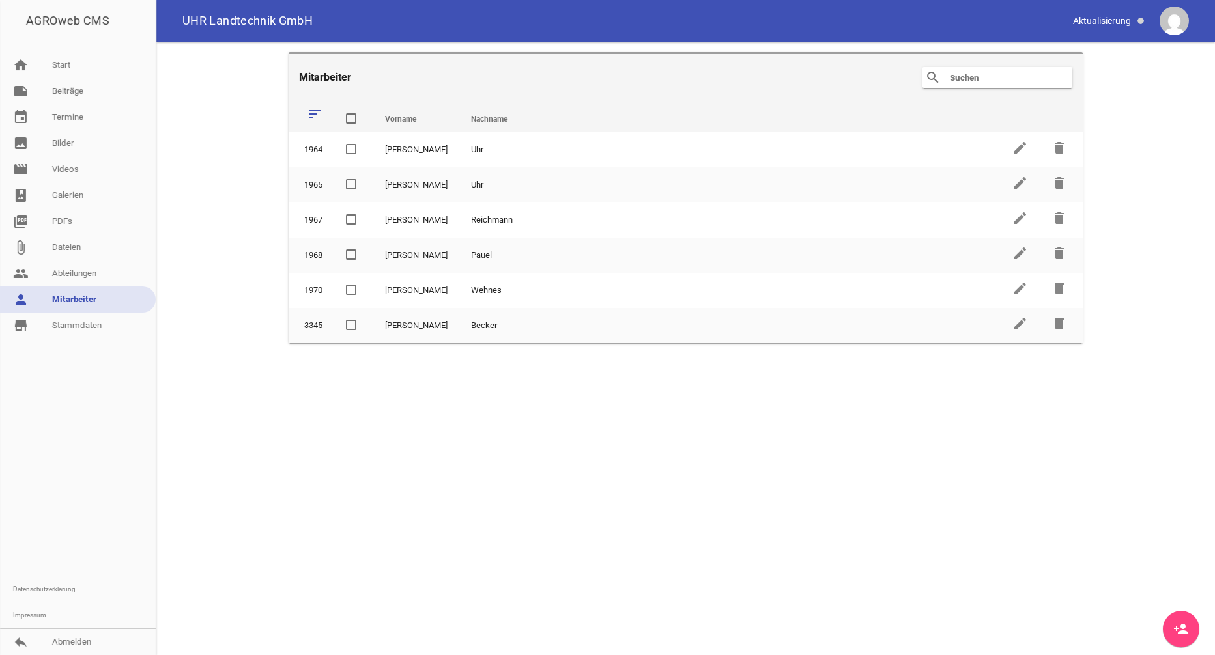
click at [1087, 21] on span at bounding box center [1109, 21] width 82 height 22
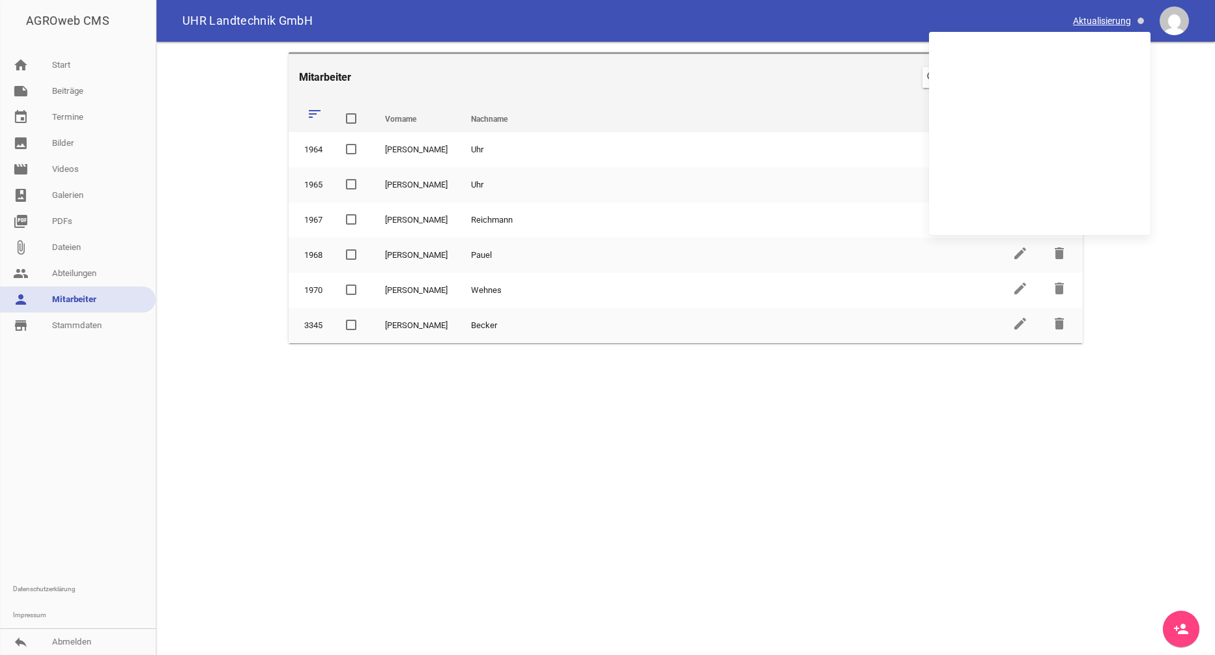
click at [1089, 25] on span at bounding box center [1109, 21] width 82 height 22
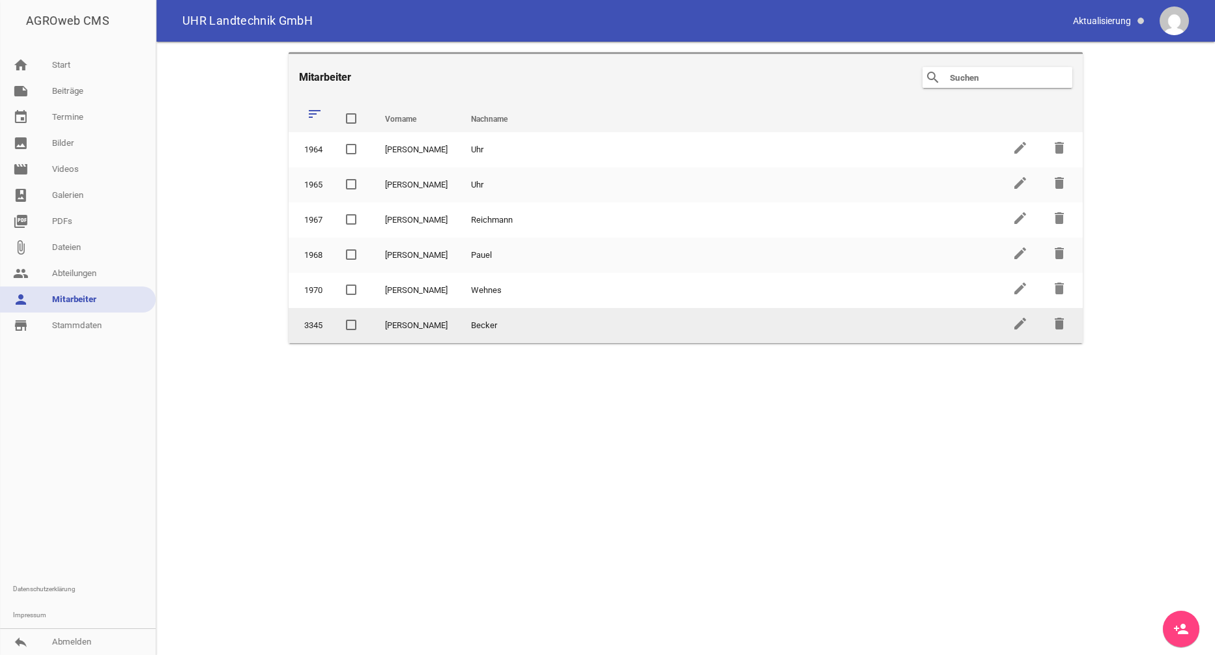
click at [351, 326] on span at bounding box center [351, 325] width 8 height 8
click at [362, 318] on input "checkbox" at bounding box center [362, 318] width 0 height 0
click at [1012, 327] on icon "edit" at bounding box center [1020, 324] width 16 height 16
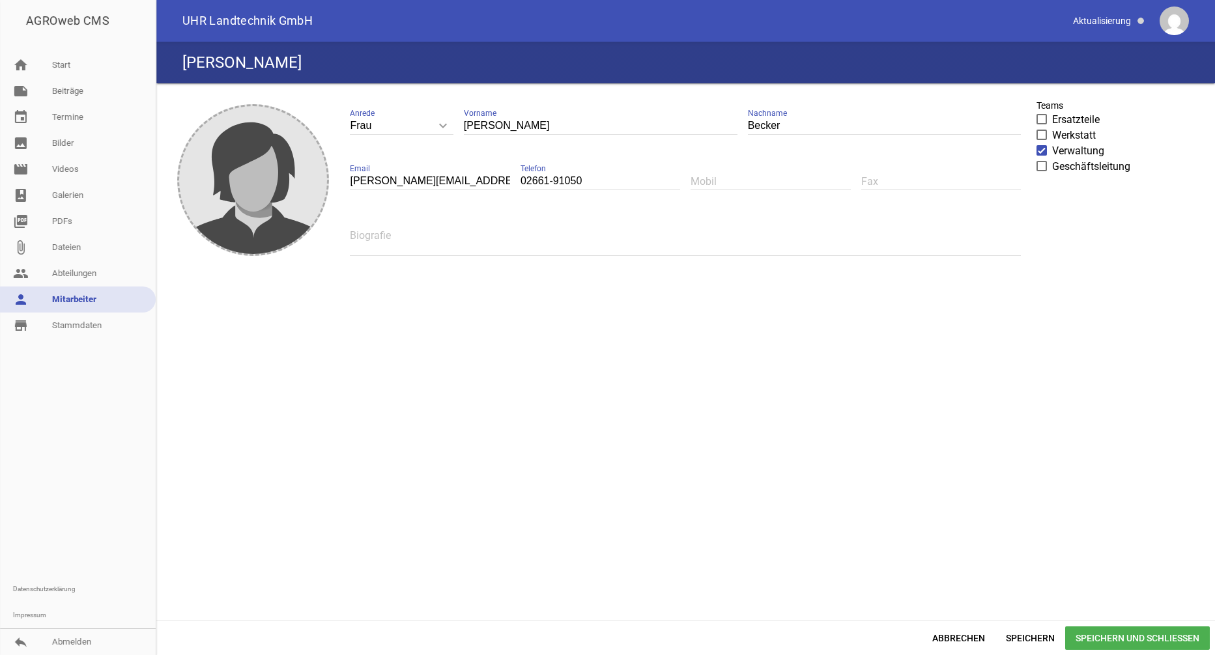
click at [1117, 636] on span "Speichern und Schließen" at bounding box center [1137, 638] width 145 height 23
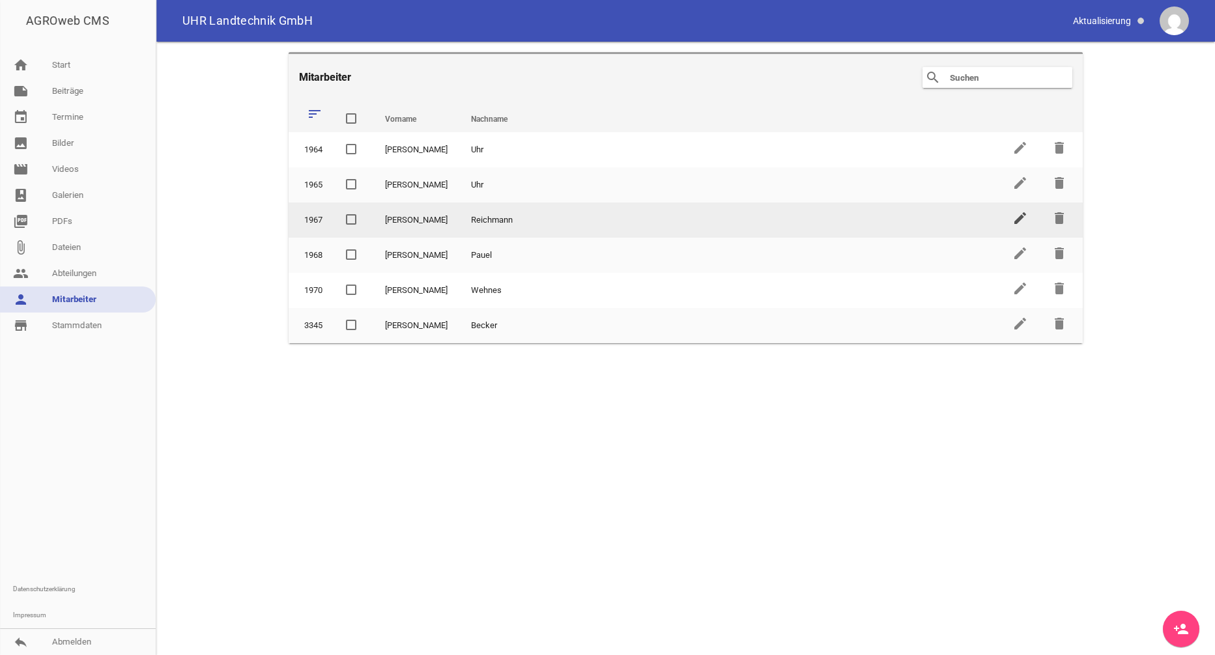
click at [1014, 216] on icon "edit" at bounding box center [1020, 218] width 16 height 16
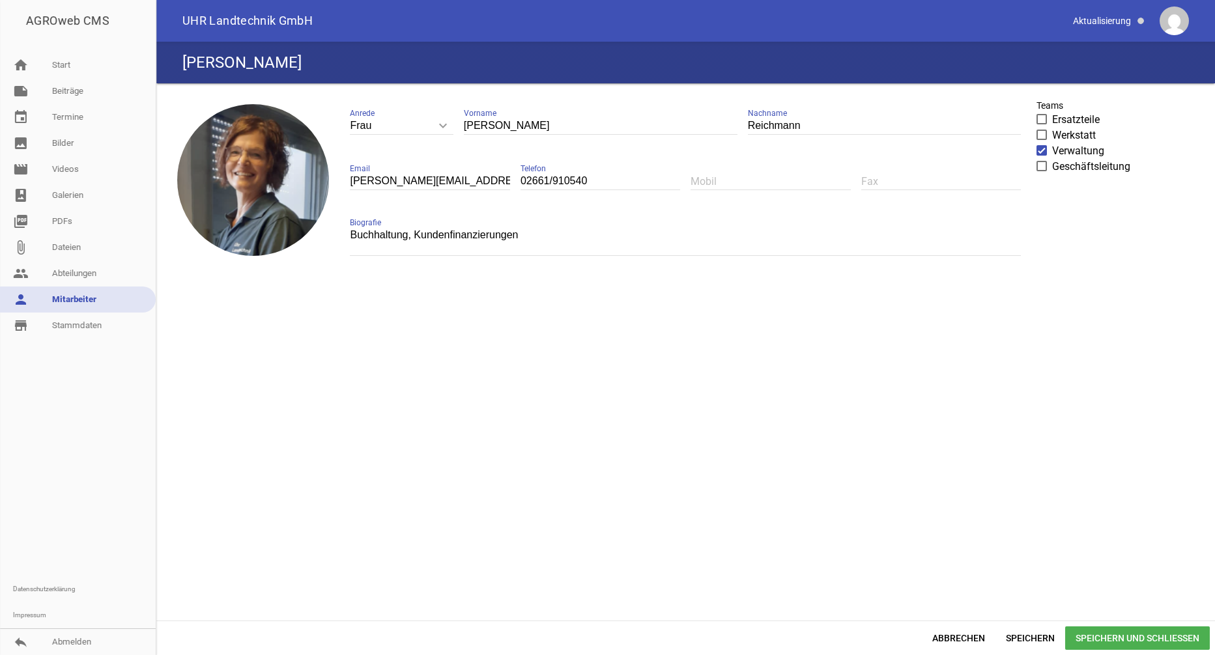
click at [1094, 635] on span "Speichern und Schließen" at bounding box center [1137, 638] width 145 height 23
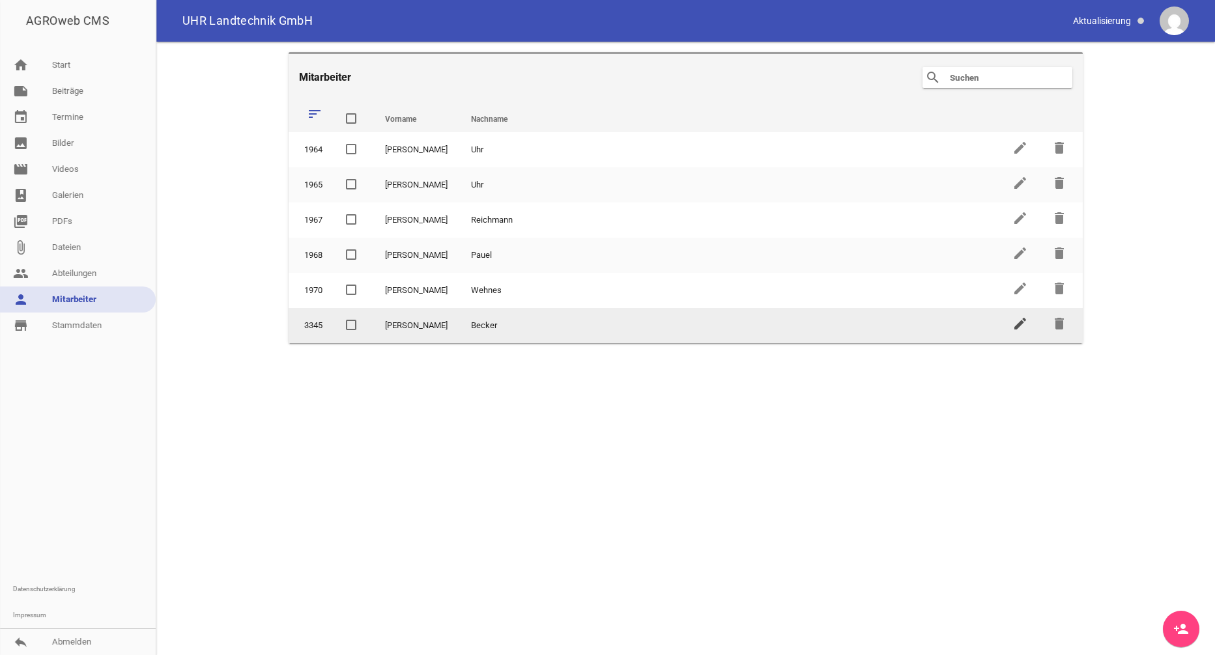
click at [1020, 324] on icon "edit" at bounding box center [1020, 324] width 16 height 16
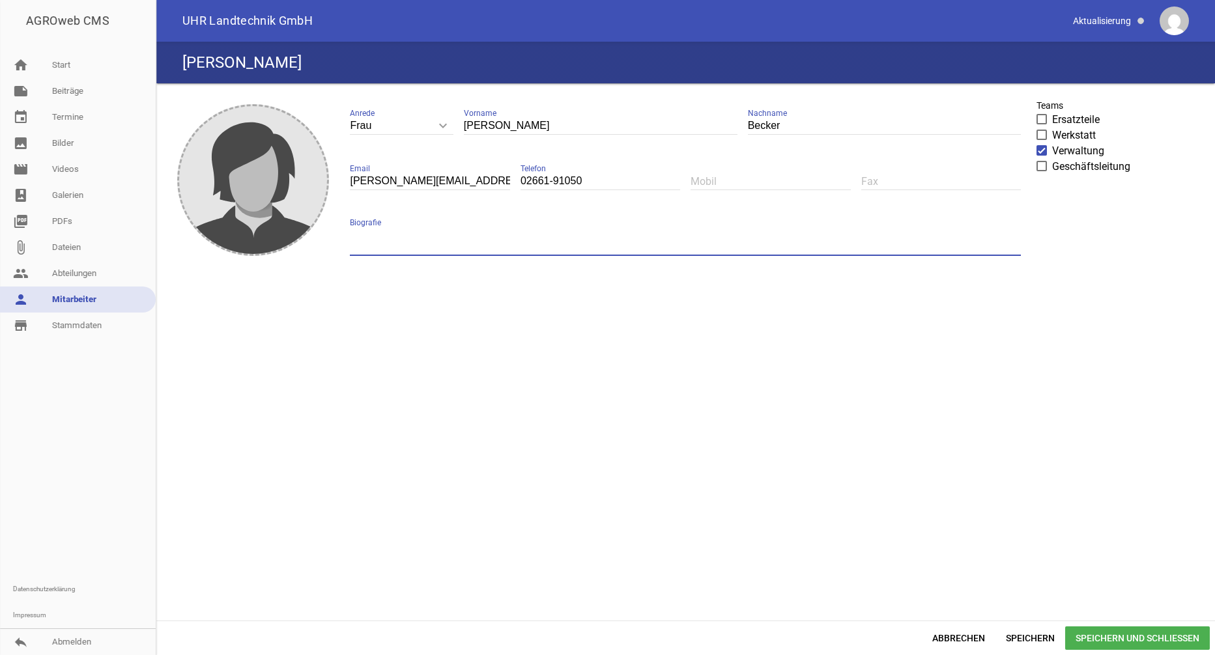
click at [400, 239] on textarea at bounding box center [685, 241] width 671 height 29
type textarea "kfm. Angestellte"
click at [1098, 640] on span "Speichern und Schließen" at bounding box center [1137, 638] width 145 height 23
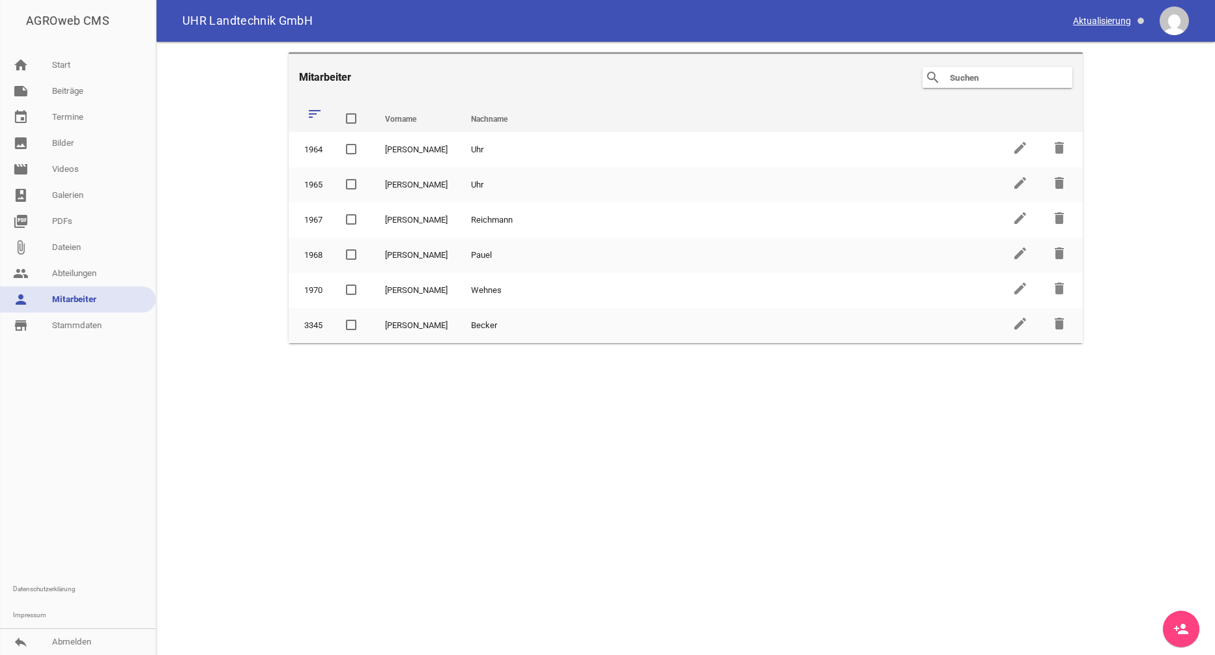
click at [1100, 22] on span at bounding box center [1109, 21] width 82 height 22
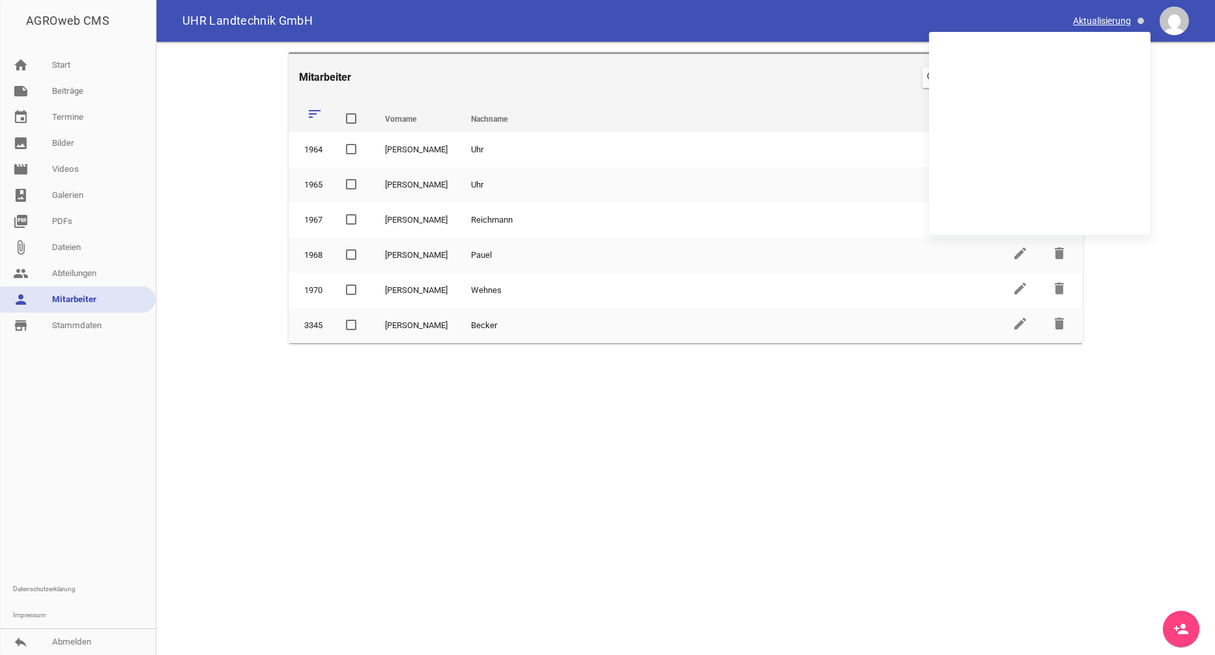
click at [1100, 23] on span at bounding box center [1109, 21] width 82 height 22
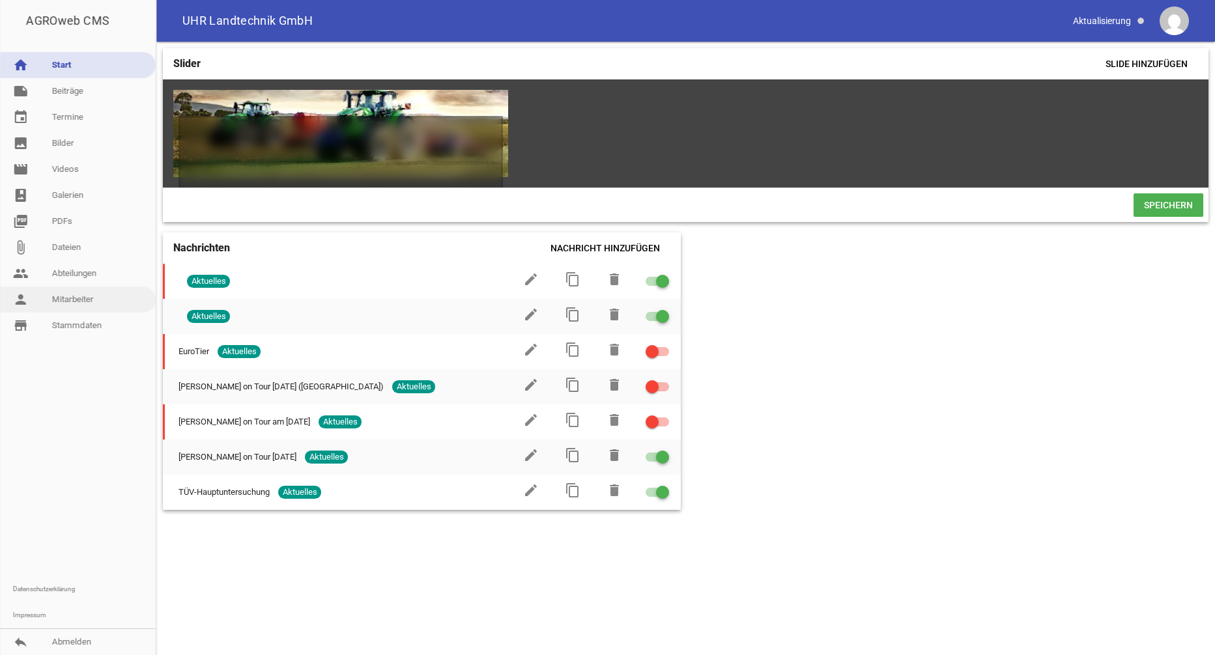
click at [73, 303] on link "person Mitarbeiter" at bounding box center [78, 300] width 156 height 26
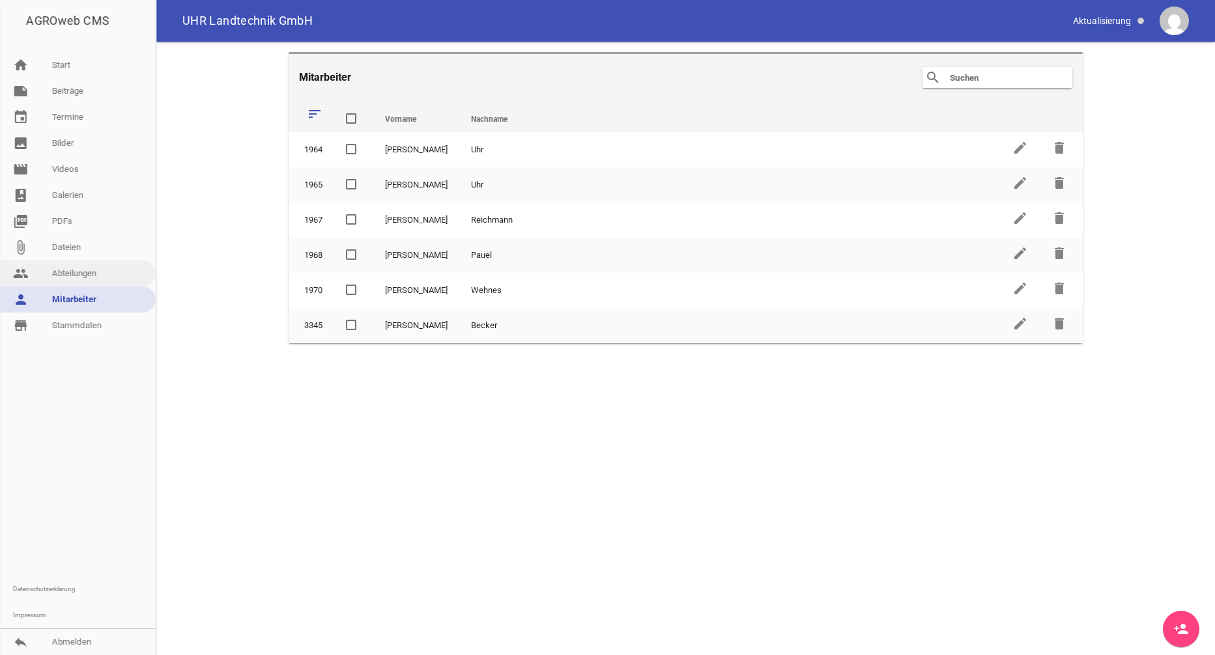
click at [69, 272] on link "people Abteilungen" at bounding box center [78, 274] width 156 height 26
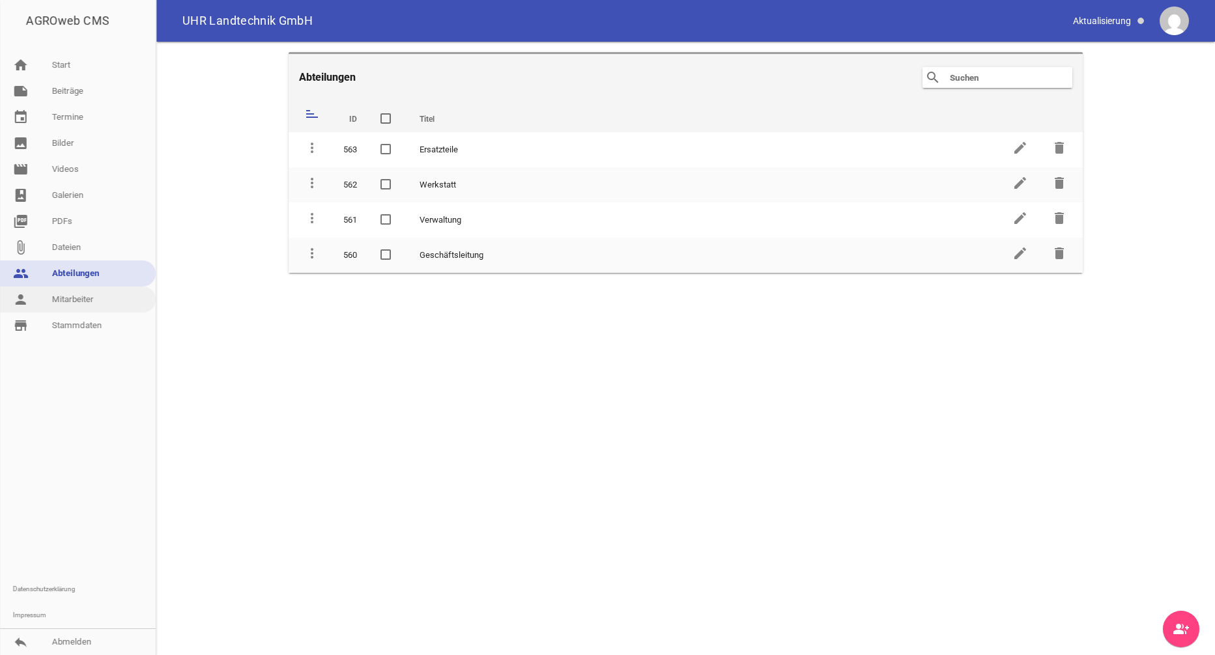
click at [72, 302] on link "person Mitarbeiter" at bounding box center [78, 300] width 156 height 26
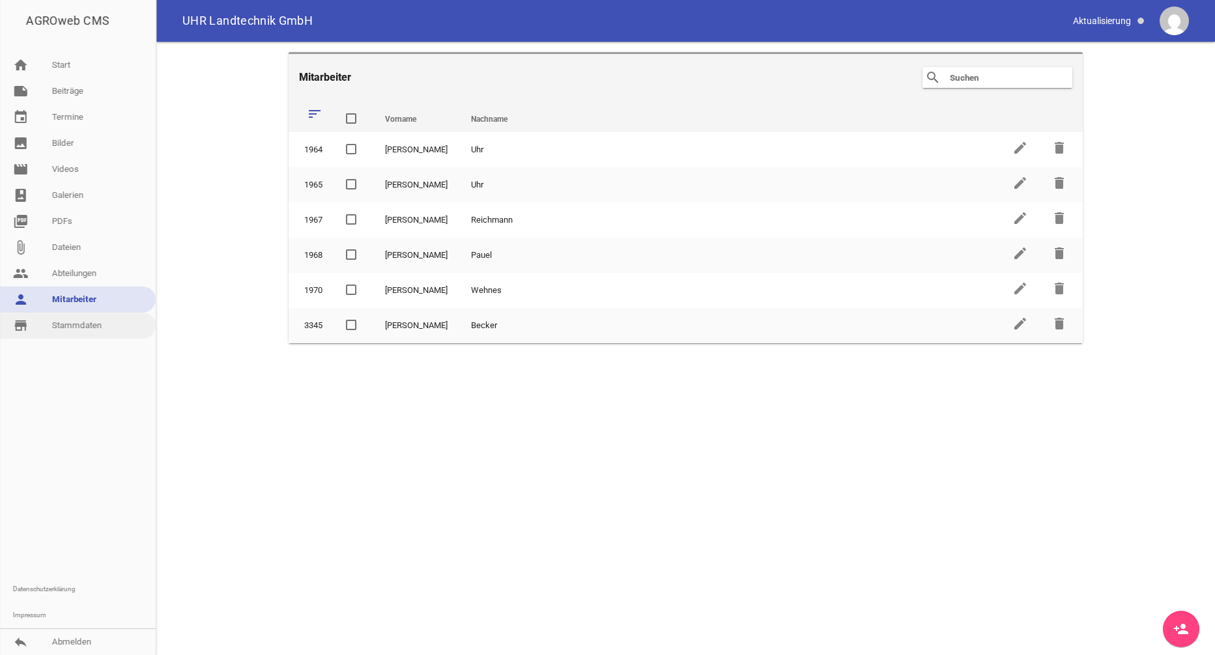
click at [50, 321] on link "store_mall_directory Stammdaten" at bounding box center [78, 326] width 156 height 26
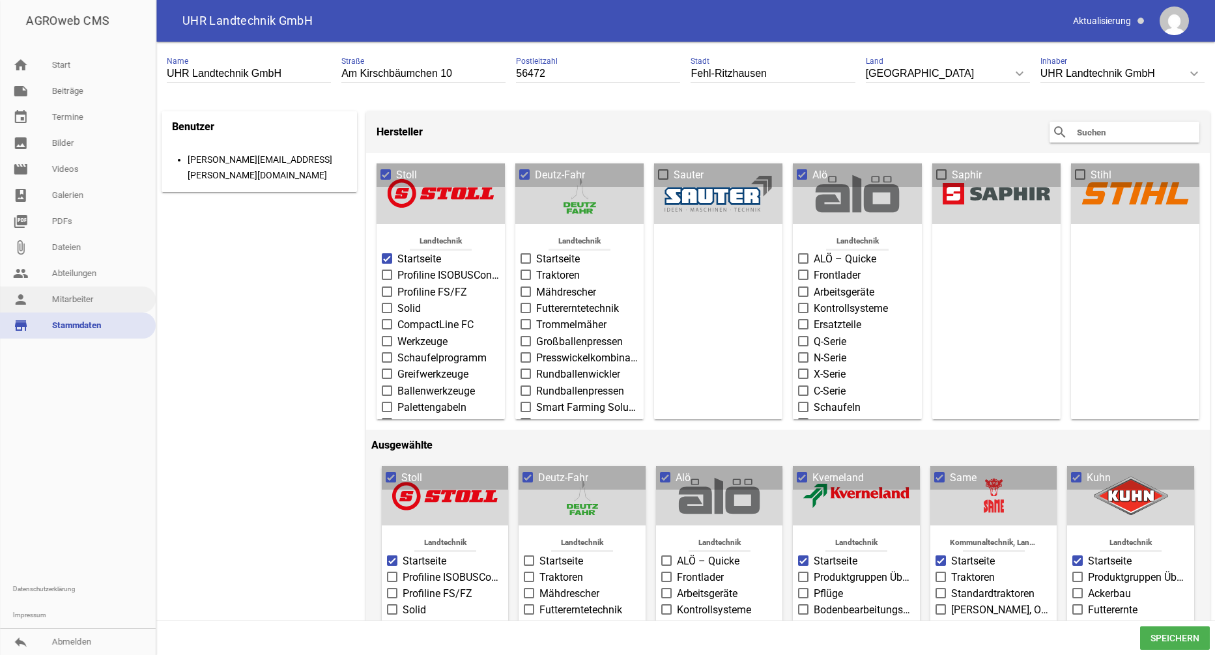
click at [61, 298] on link "person Mitarbeiter" at bounding box center [78, 300] width 156 height 26
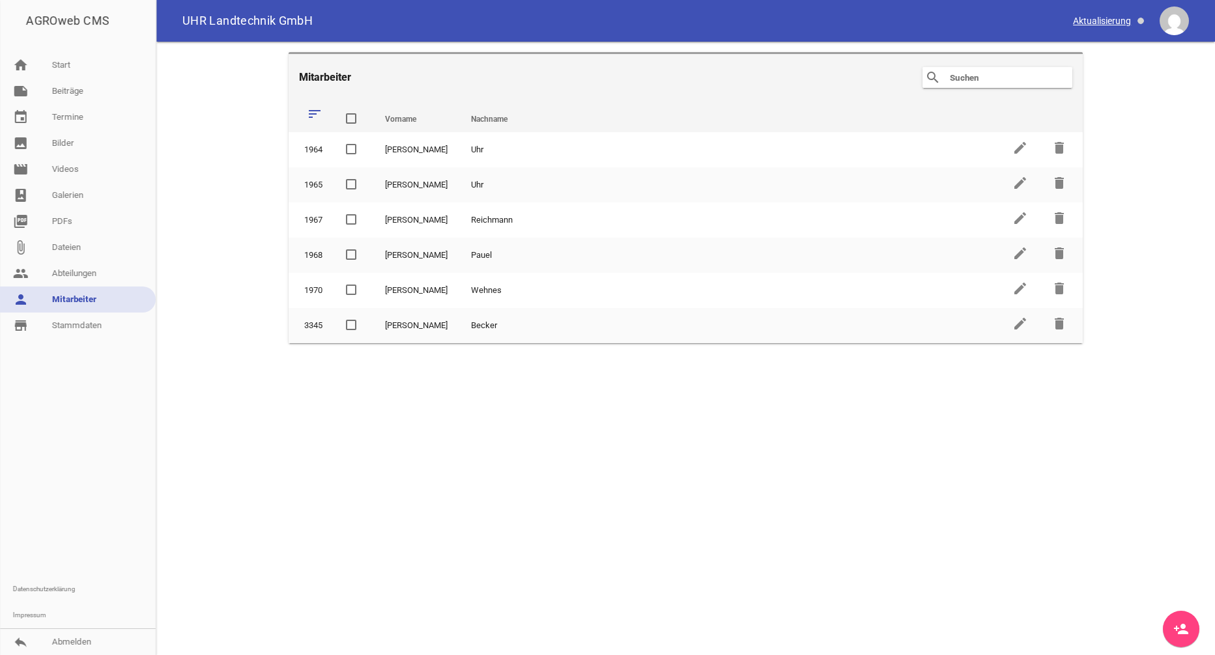
click at [1105, 19] on span at bounding box center [1109, 21] width 82 height 22
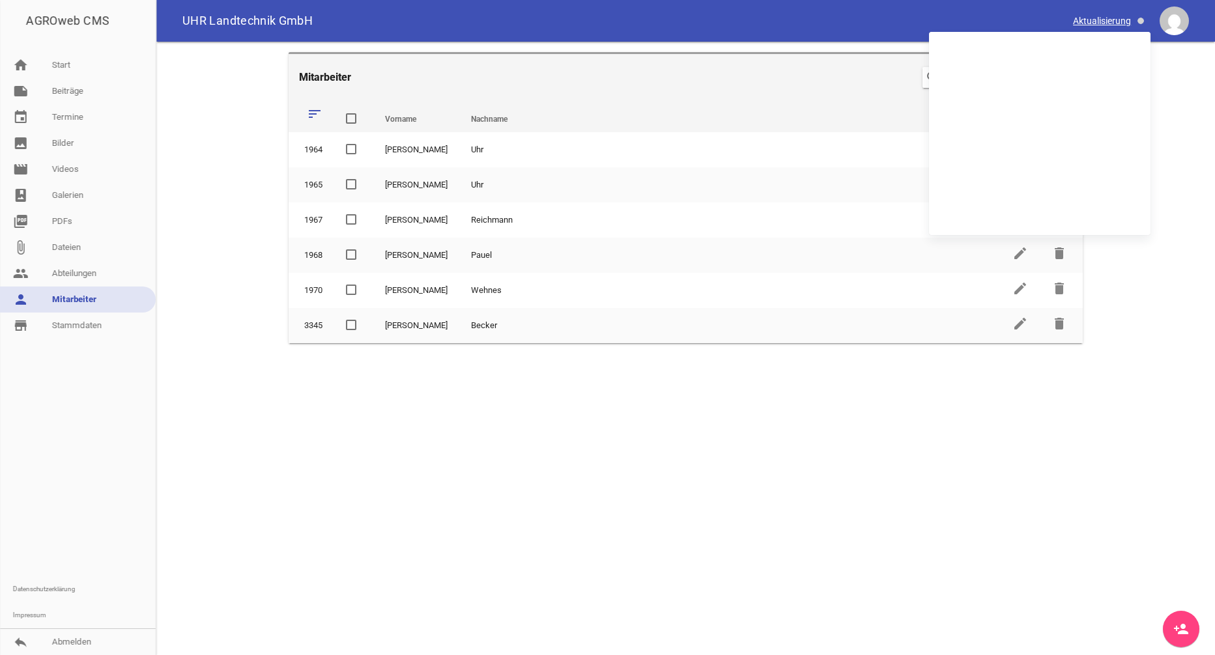
click at [1101, 25] on span at bounding box center [1109, 21] width 82 height 22
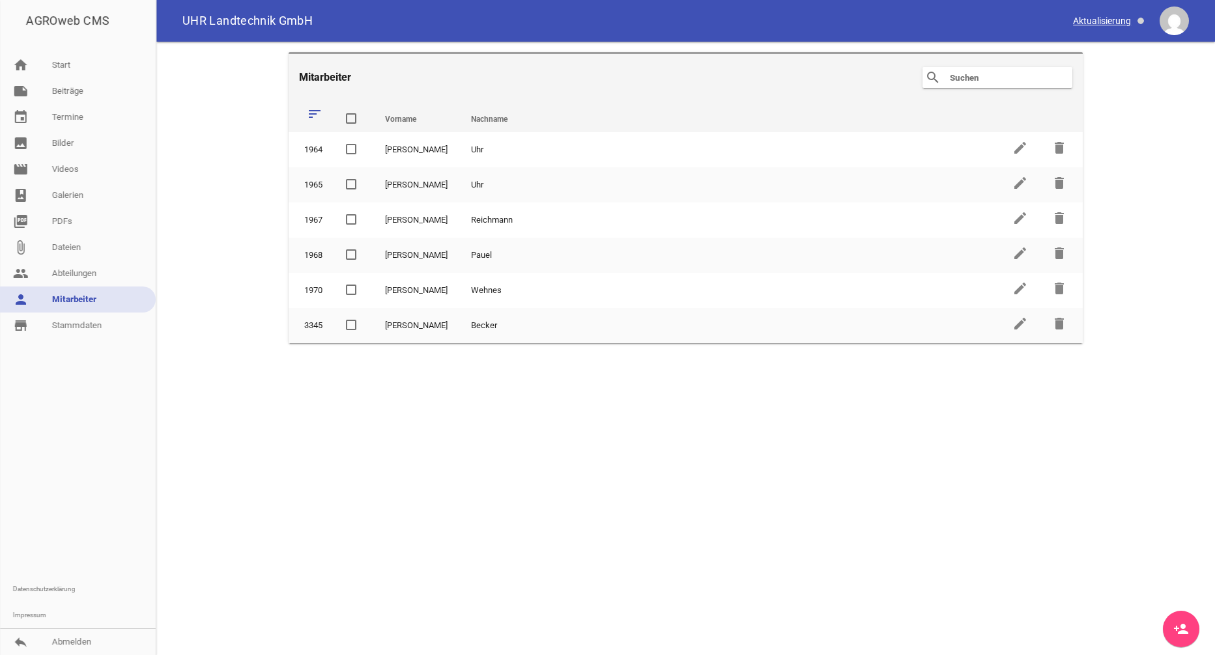
click at [1101, 25] on span at bounding box center [1109, 21] width 82 height 22
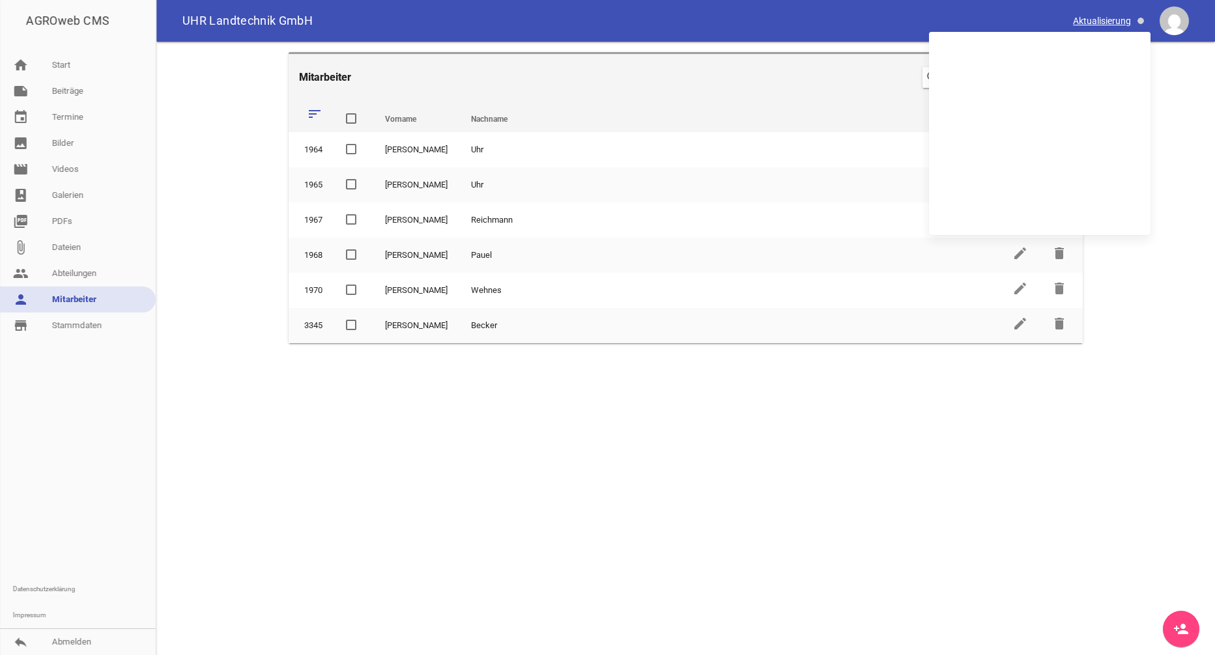
click at [1101, 25] on span at bounding box center [1109, 21] width 82 height 22
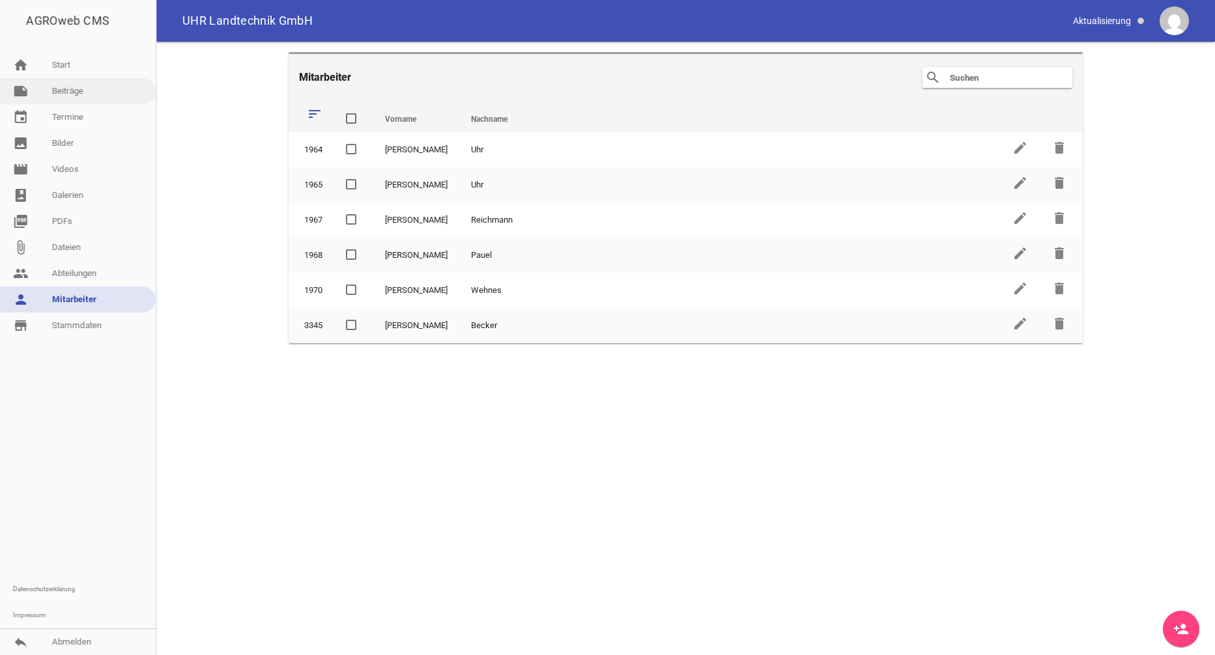
click at [57, 92] on link "note Beiträge" at bounding box center [78, 91] width 156 height 26
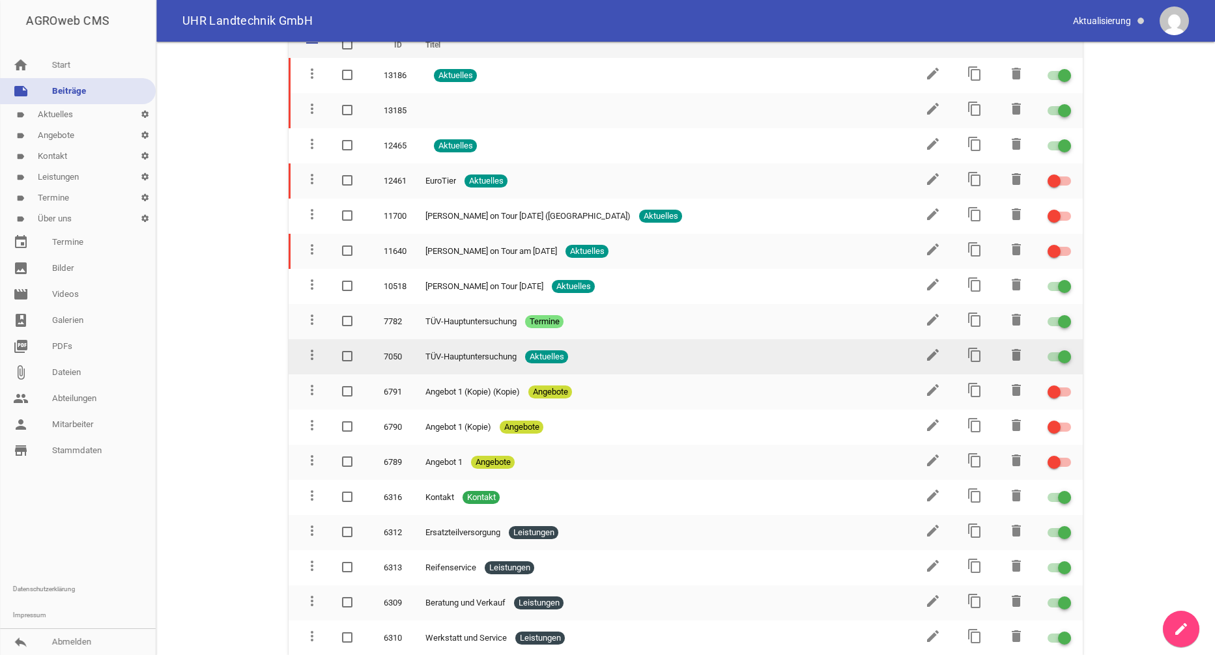
scroll to position [75, 0]
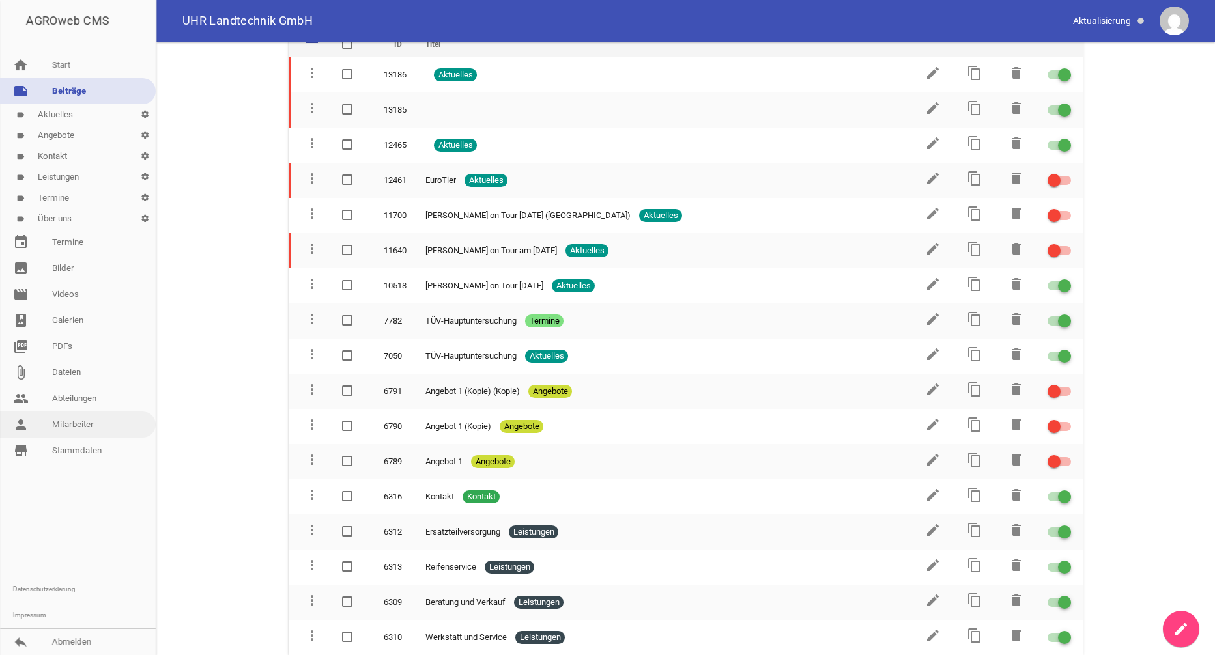
click at [79, 429] on link "person Mitarbeiter" at bounding box center [78, 425] width 156 height 26
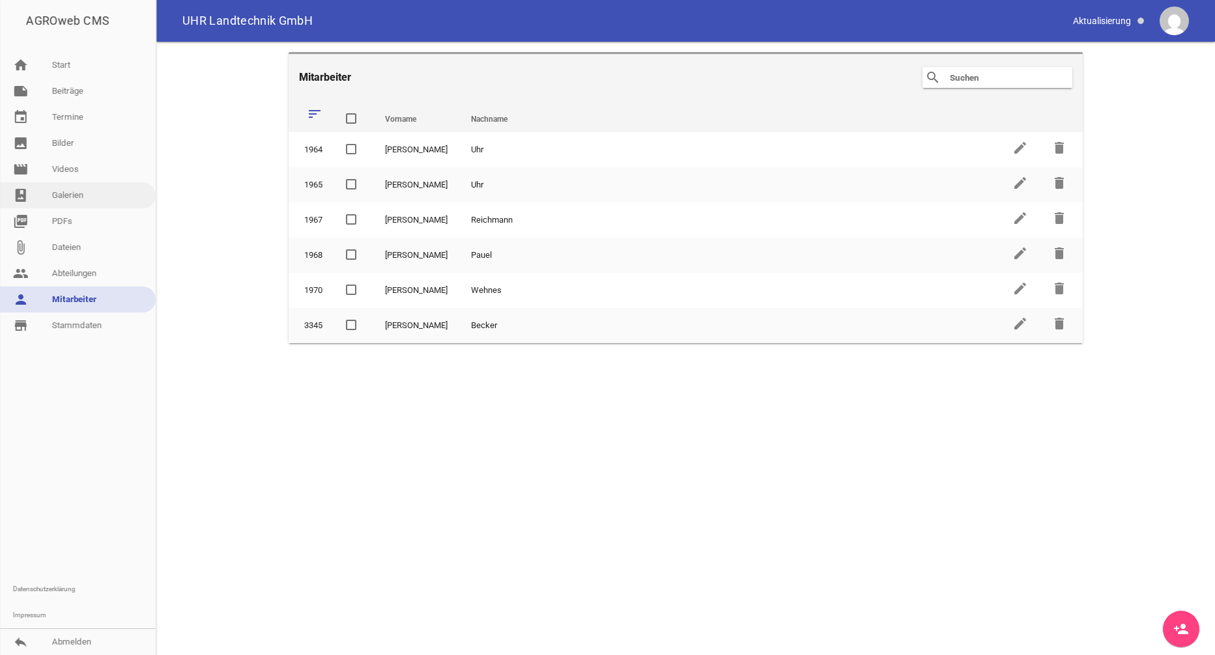
click at [61, 203] on link "photo_album Galerien" at bounding box center [78, 195] width 156 height 26
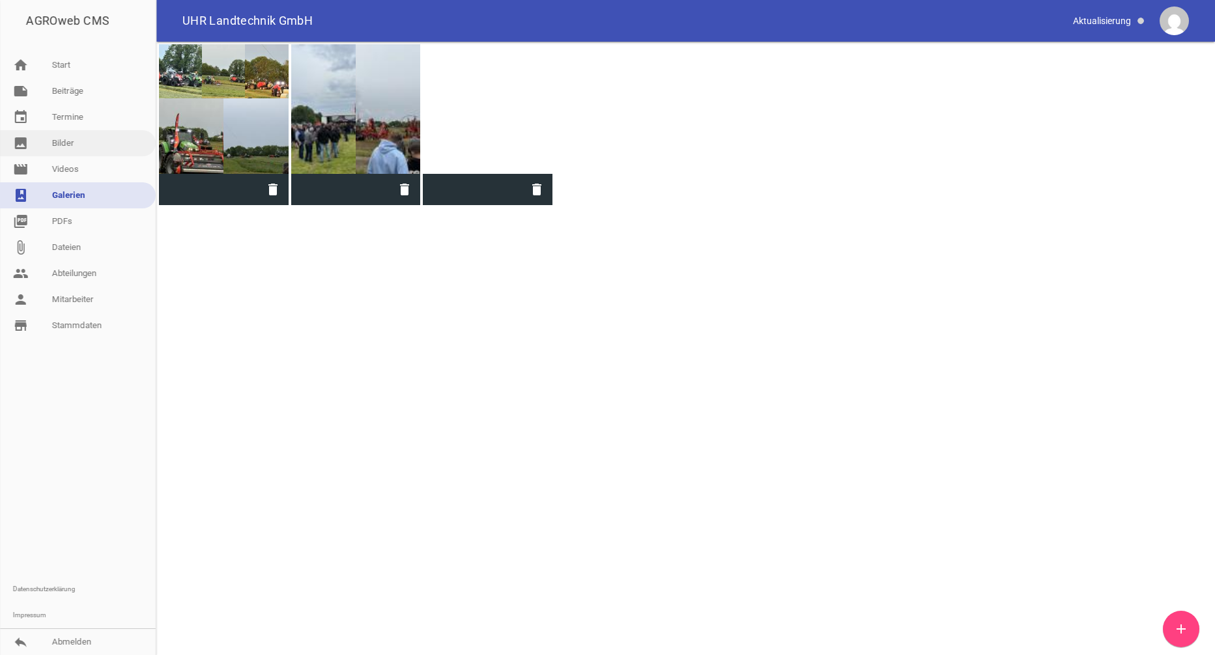
click at [55, 149] on link "image Bilder" at bounding box center [78, 143] width 156 height 26
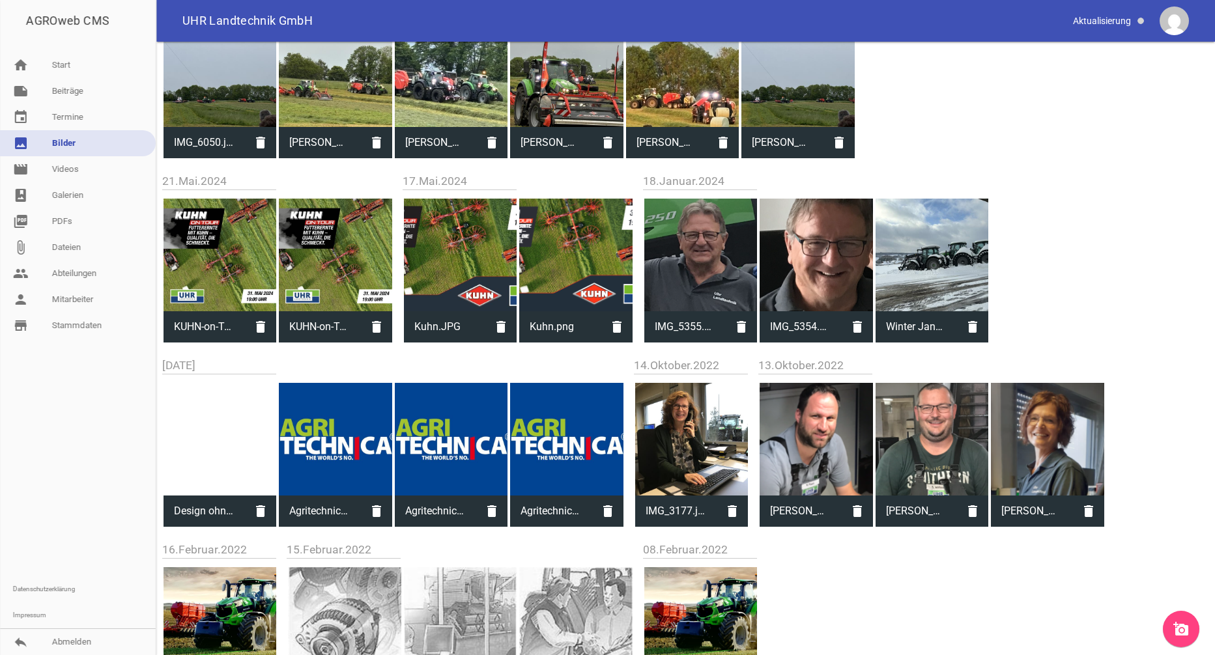
scroll to position [759, 0]
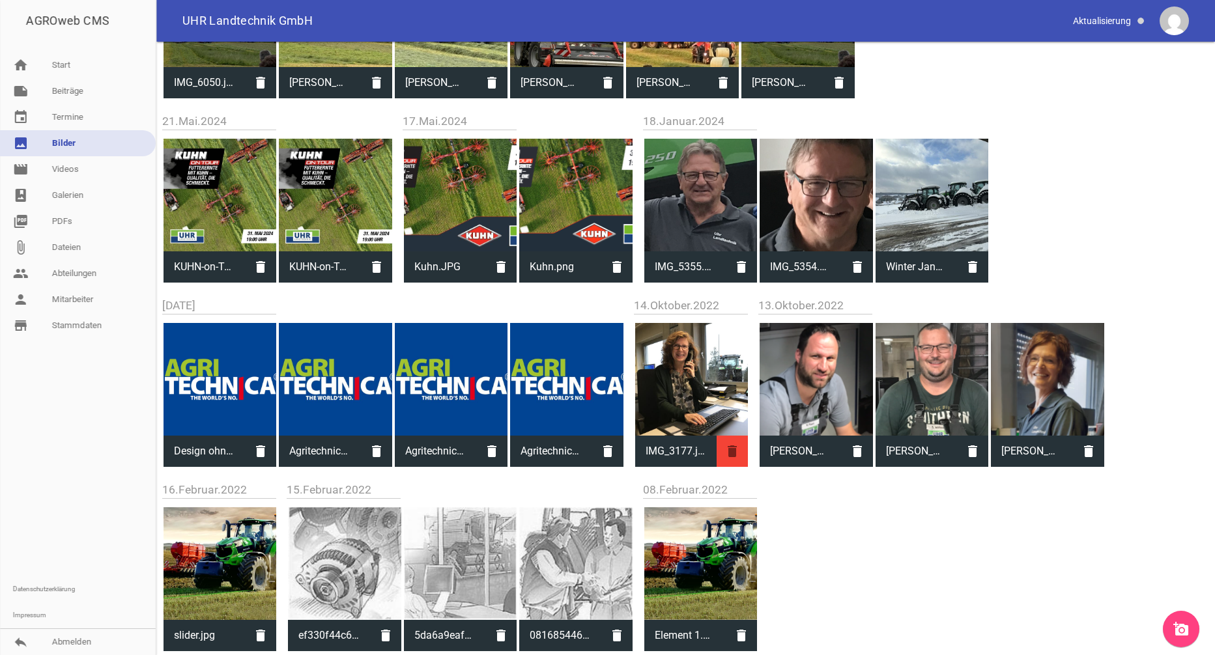
click at [731, 452] on icon "delete" at bounding box center [732, 451] width 31 height 31
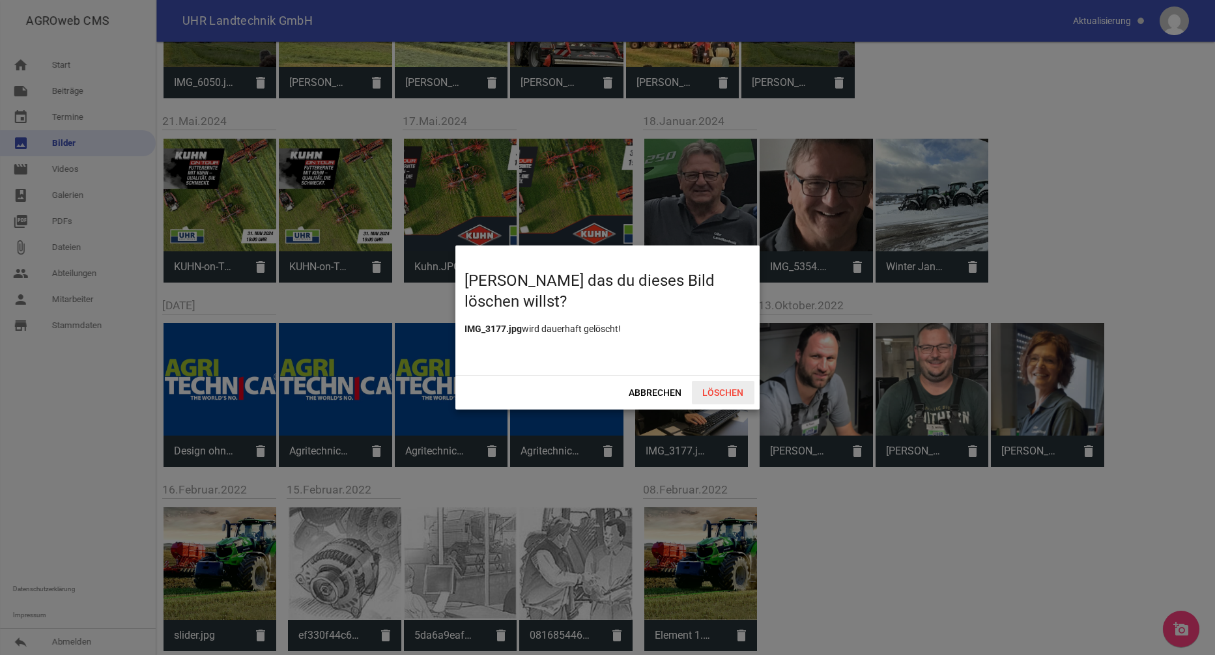
click at [720, 394] on span "Löschen" at bounding box center [723, 392] width 63 height 23
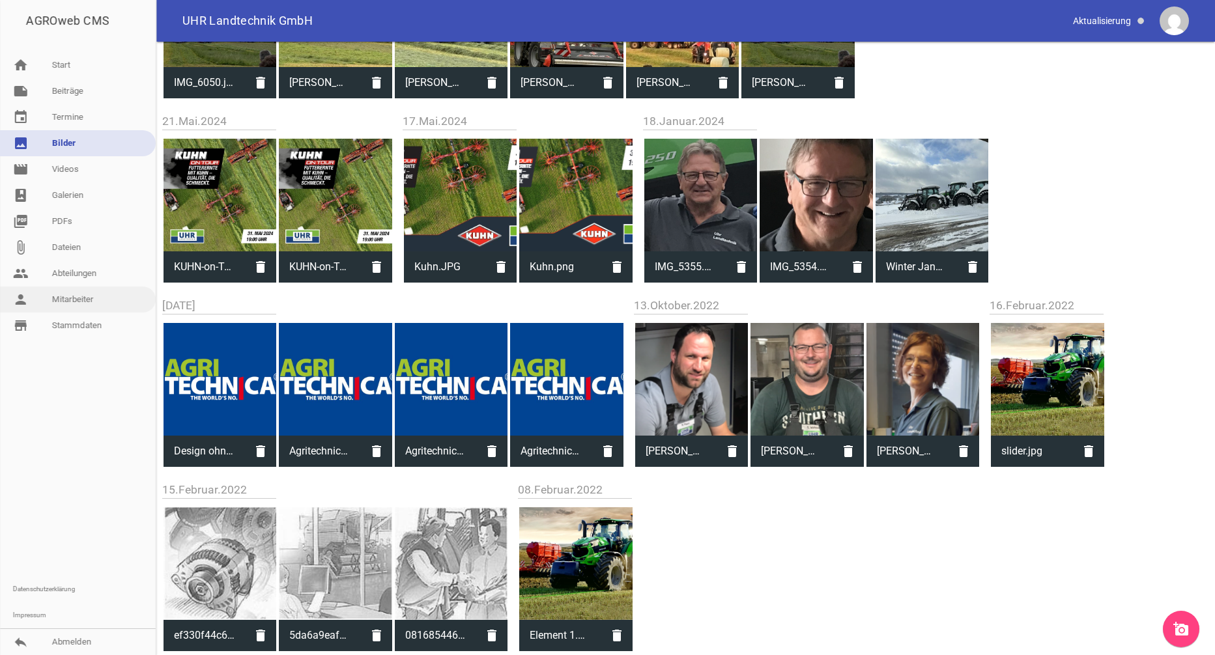
click at [75, 296] on link "person Mitarbeiter" at bounding box center [78, 300] width 156 height 26
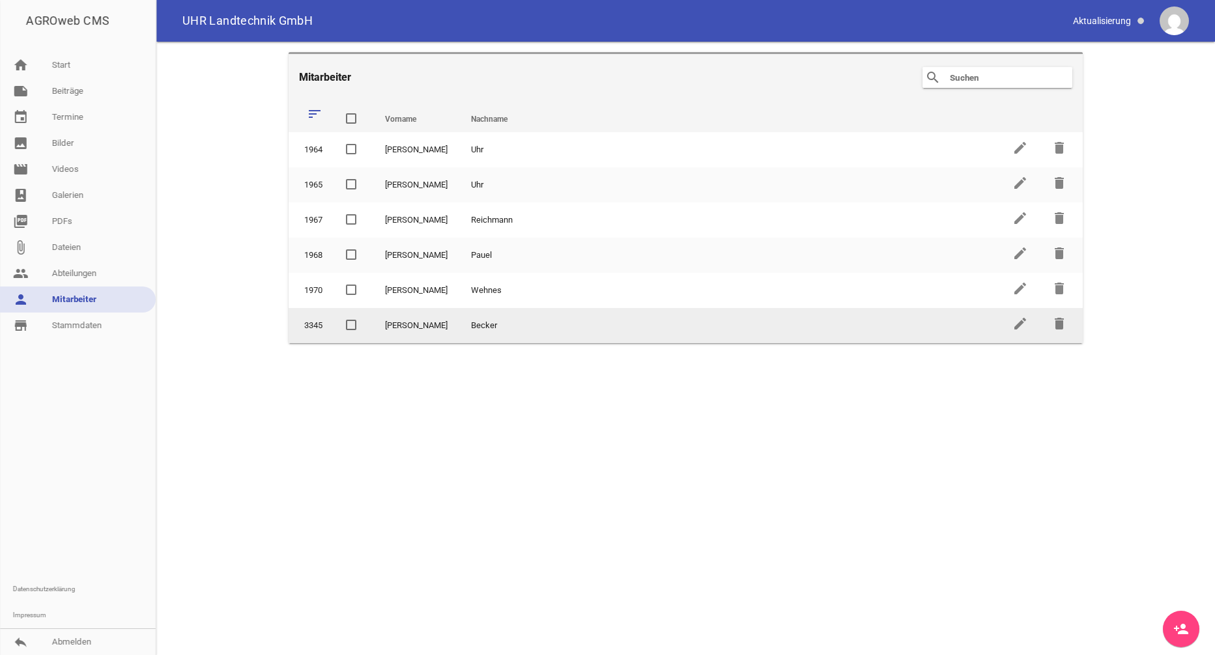
click at [353, 326] on span at bounding box center [351, 325] width 8 height 8
click at [362, 318] on input "checkbox" at bounding box center [362, 318] width 0 height 0
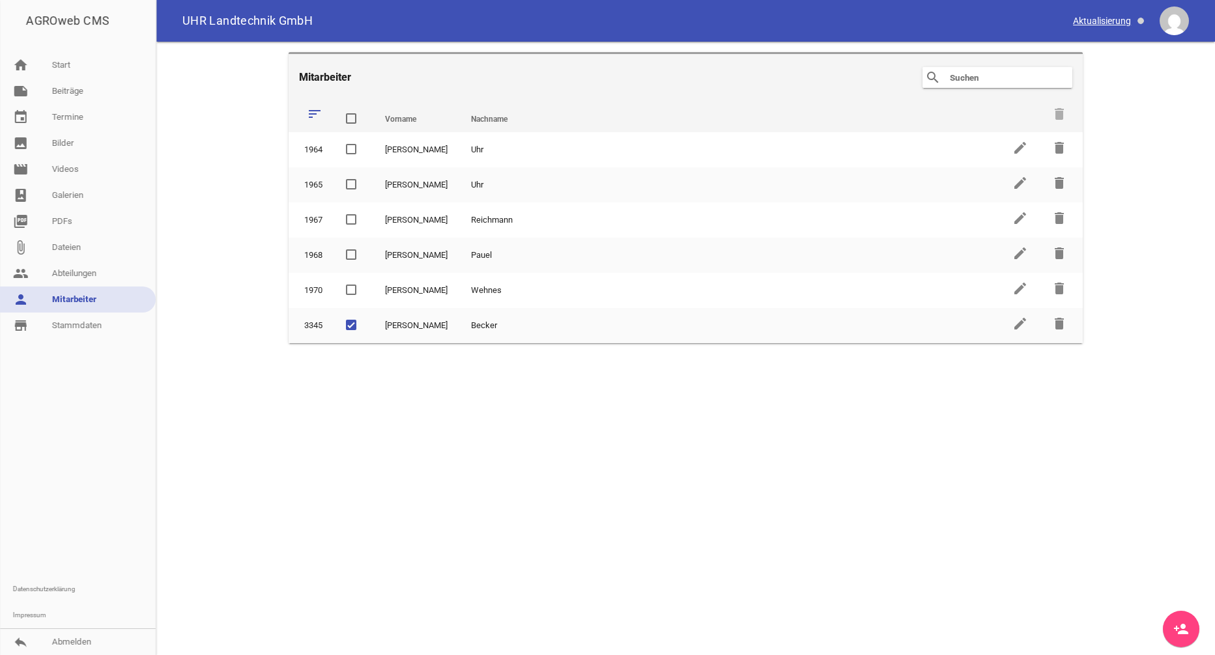
click at [1105, 19] on span at bounding box center [1109, 21] width 82 height 22
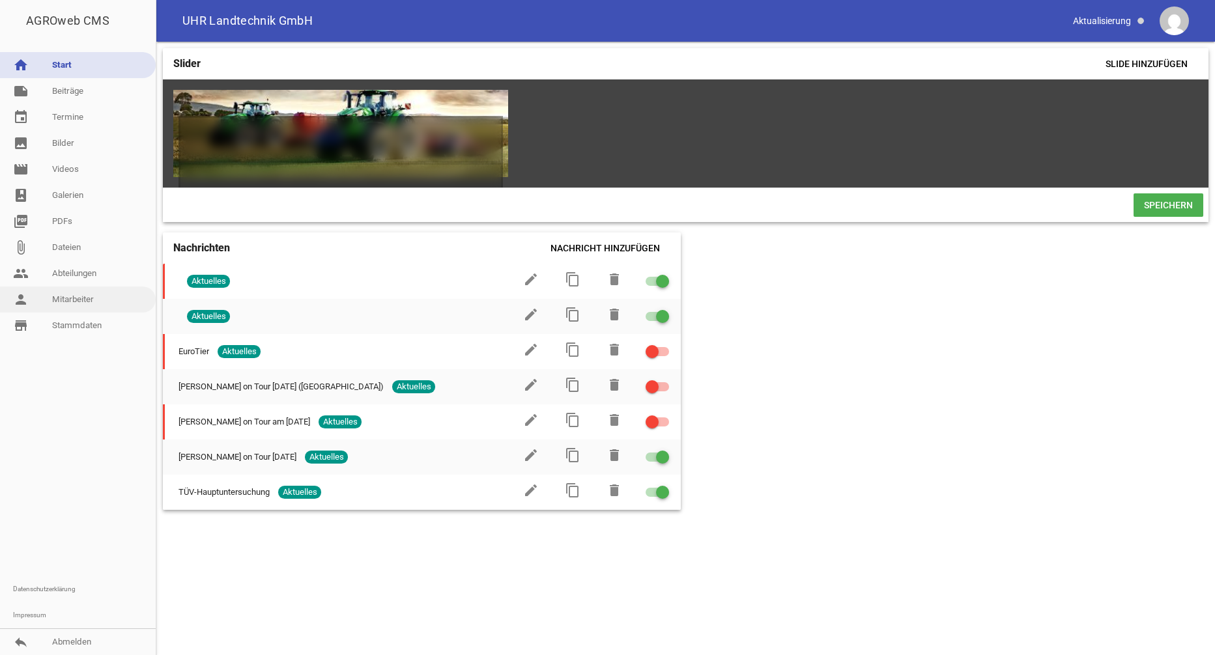
click at [78, 304] on link "person Mitarbeiter" at bounding box center [78, 300] width 156 height 26
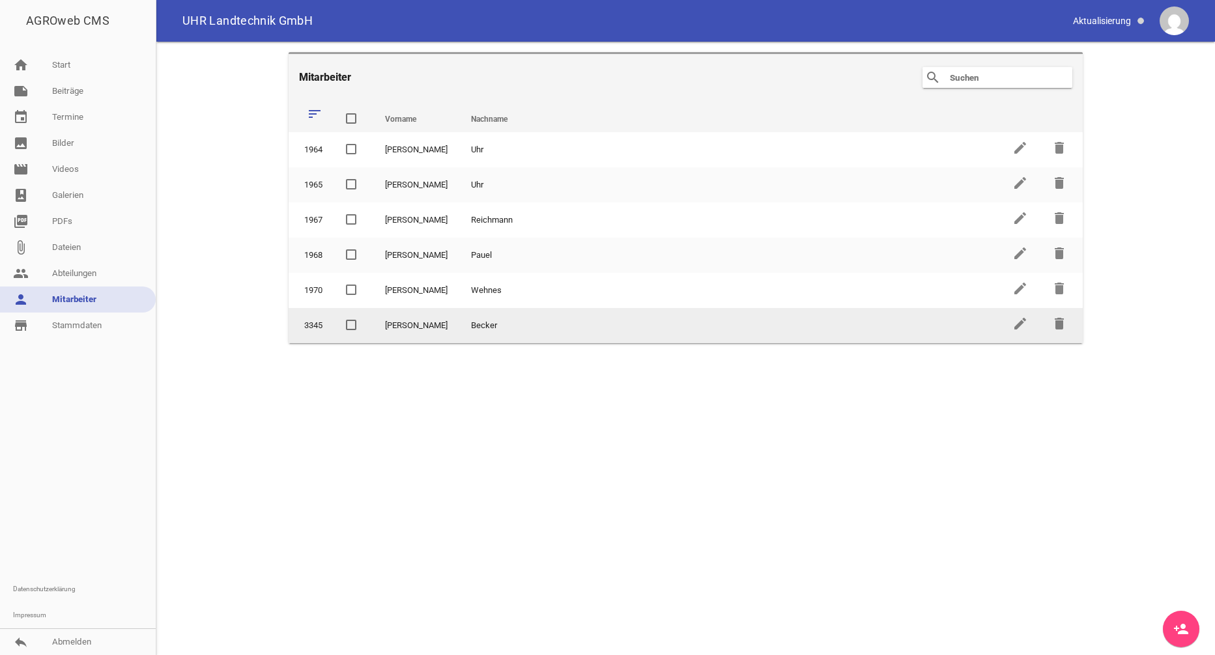
drag, startPoint x: 349, startPoint y: 330, endPoint x: 358, endPoint y: 337, distance: 12.5
click at [349, 330] on span at bounding box center [351, 325] width 10 height 10
click at [362, 318] on input "checkbox" at bounding box center [362, 318] width 0 height 0
click at [1023, 325] on icon "edit" at bounding box center [1020, 324] width 16 height 16
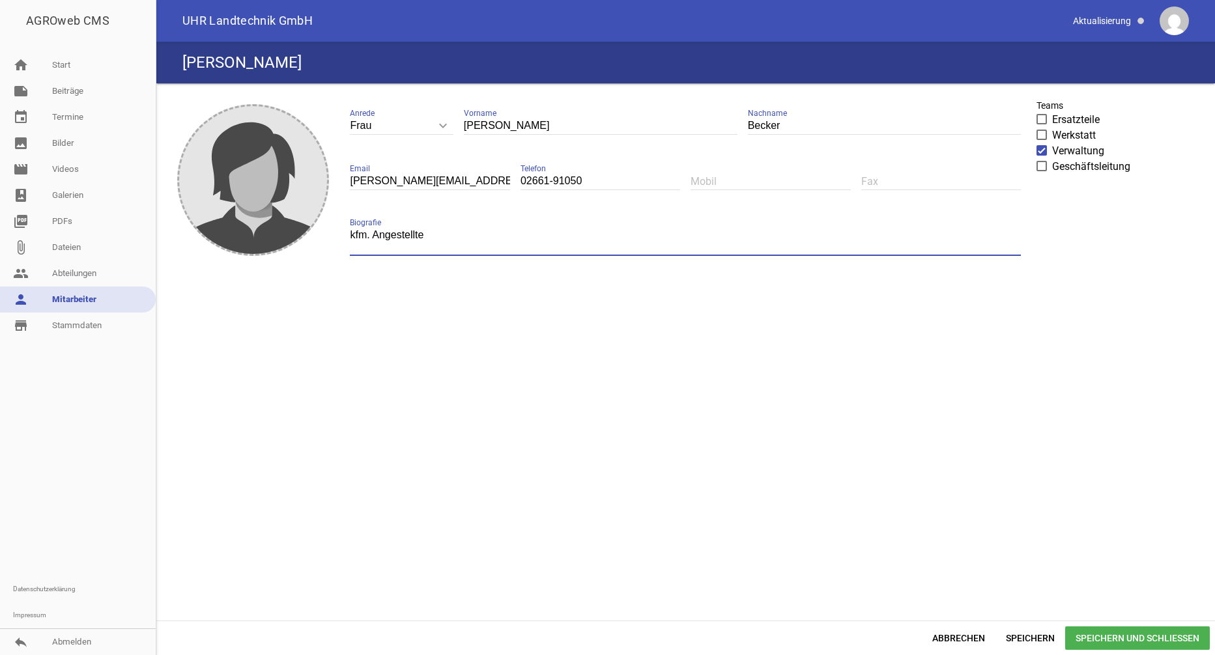
click at [431, 240] on textarea "kfm. Angestellte" at bounding box center [685, 241] width 671 height 29
click at [1092, 23] on span at bounding box center [1109, 21] width 82 height 22
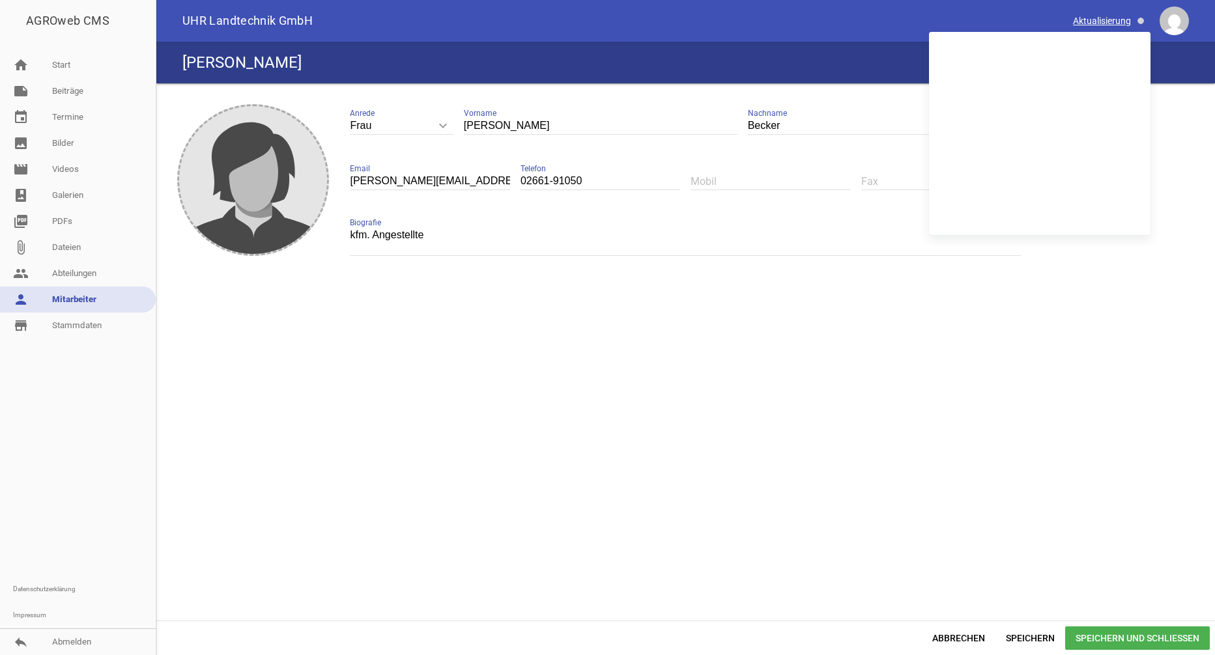
click at [1092, 23] on span at bounding box center [1109, 21] width 82 height 22
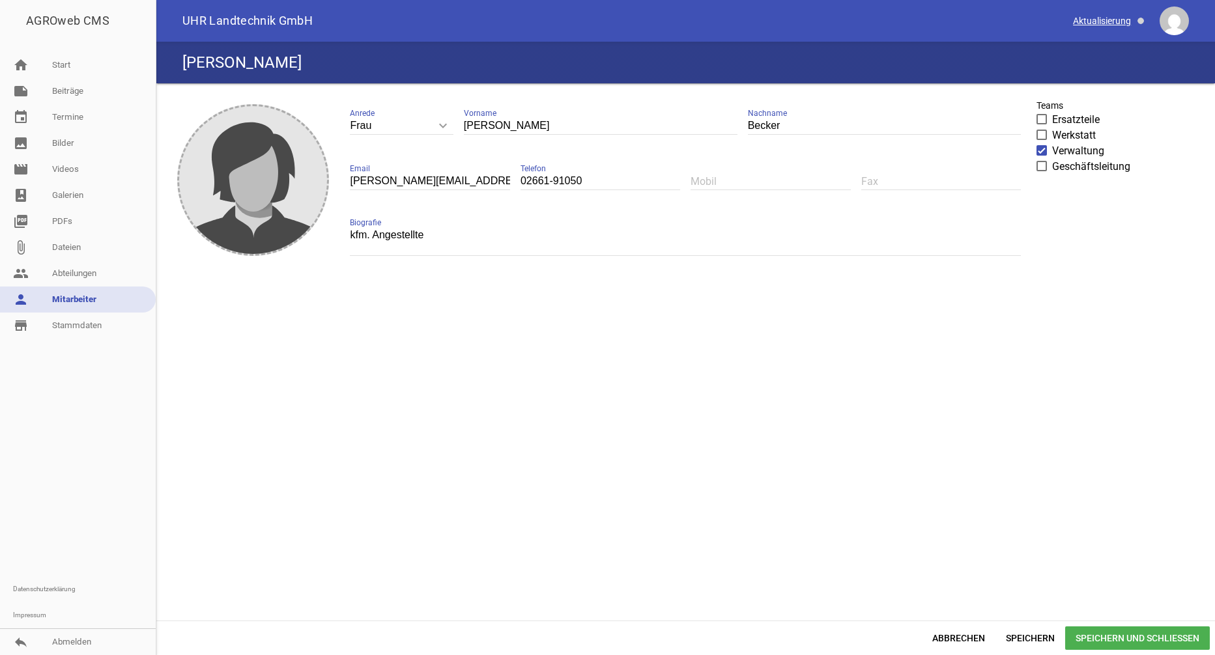
click at [1137, 21] on span at bounding box center [1109, 21] width 82 height 22
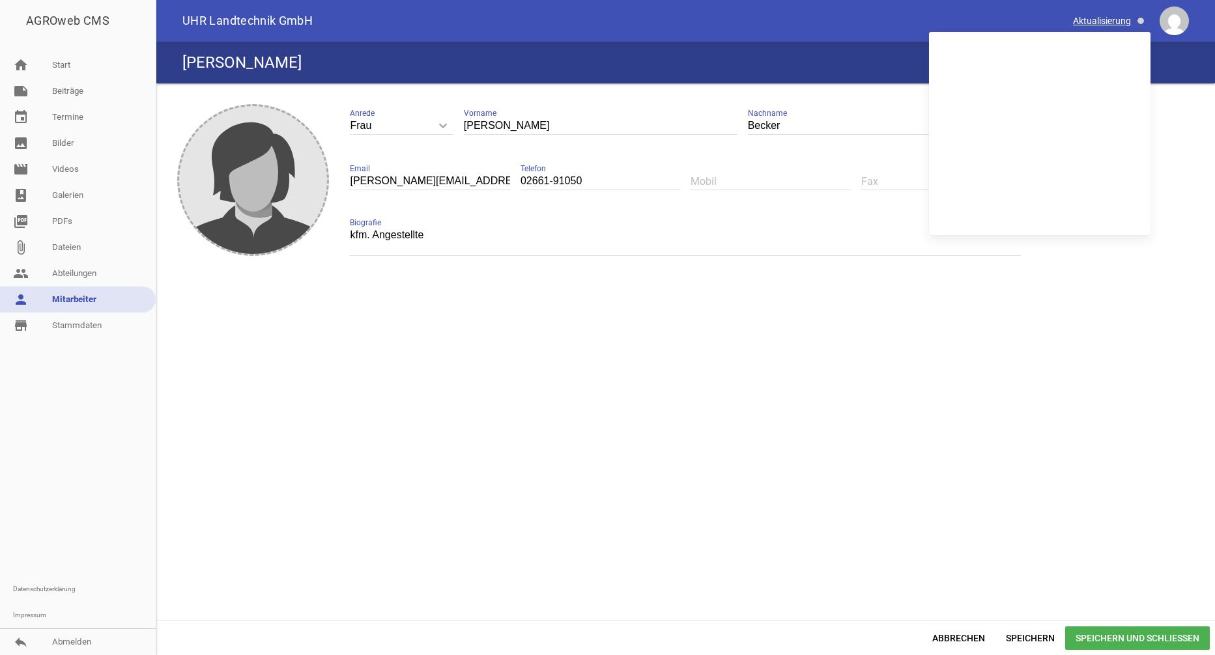
click at [1137, 21] on span at bounding box center [1140, 21] width 7 height 7
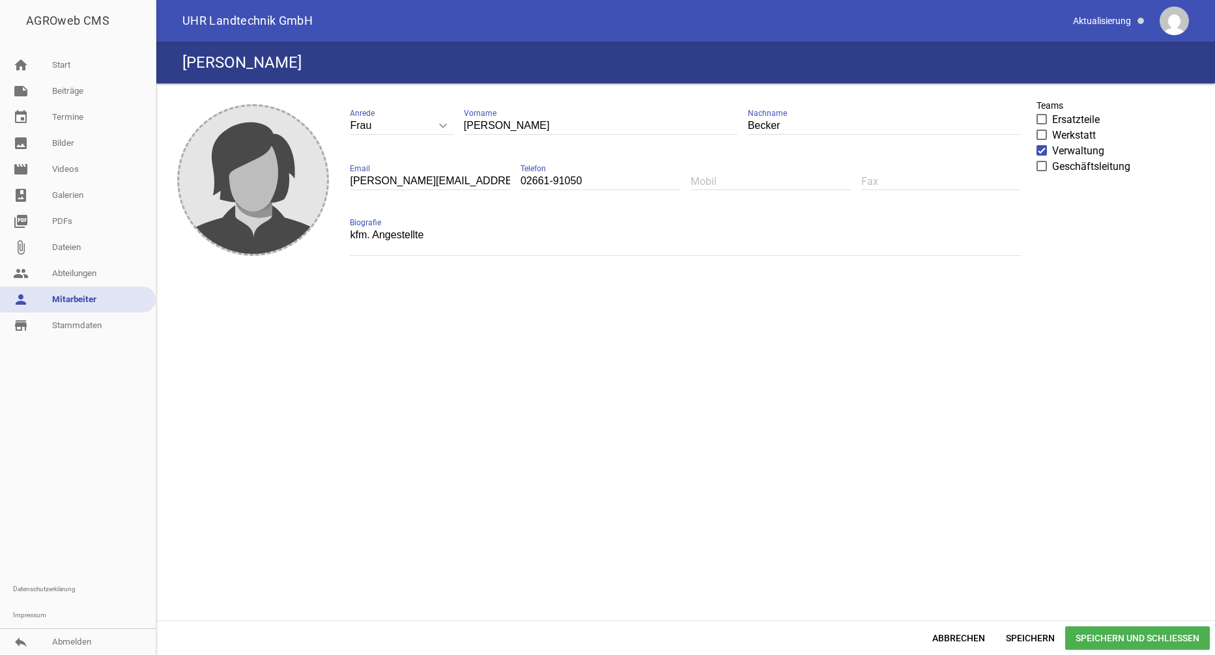
click at [1165, 23] on img at bounding box center [1174, 21] width 29 height 29
click at [1081, 639] on span "Speichern und Schließen" at bounding box center [1137, 638] width 145 height 23
